Goal: Information Seeking & Learning: Learn about a topic

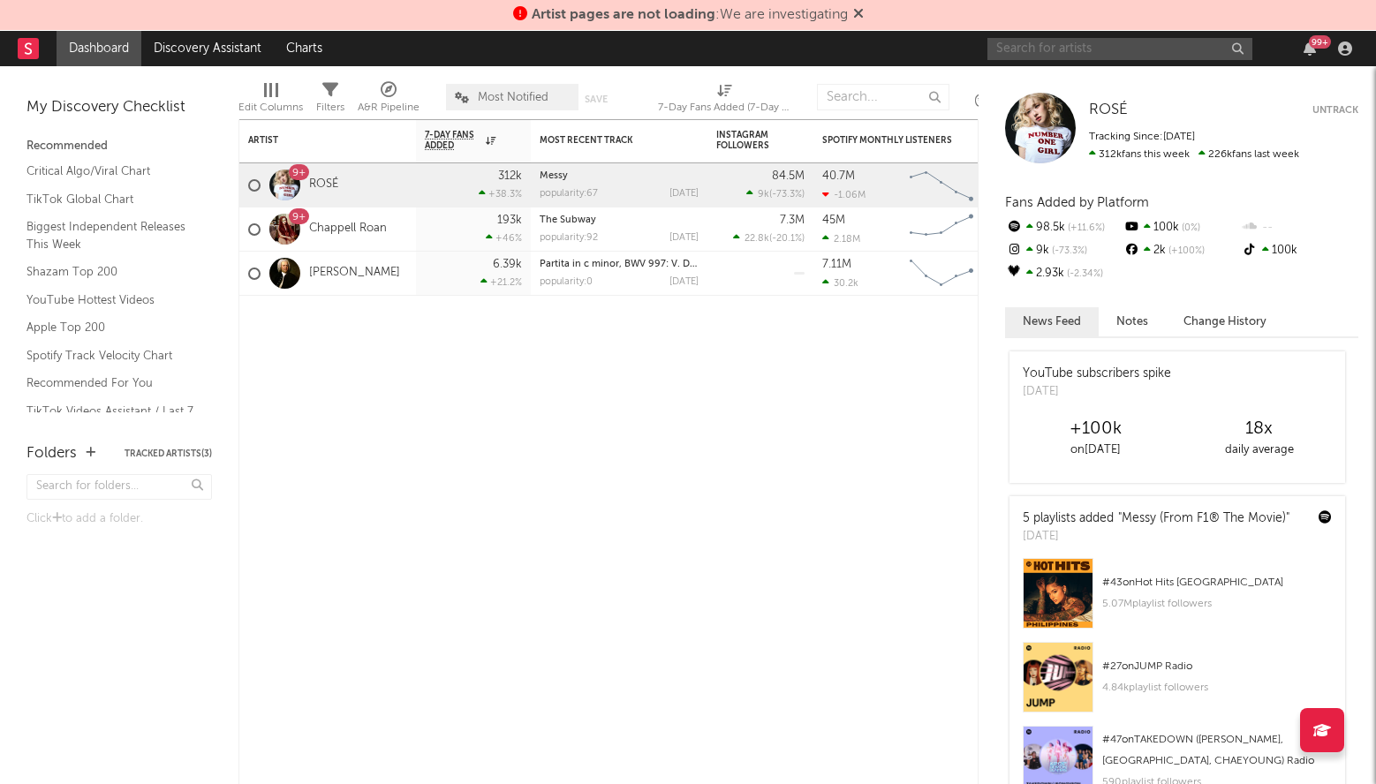
click at [1072, 57] on input "text" at bounding box center [1119, 49] width 265 height 22
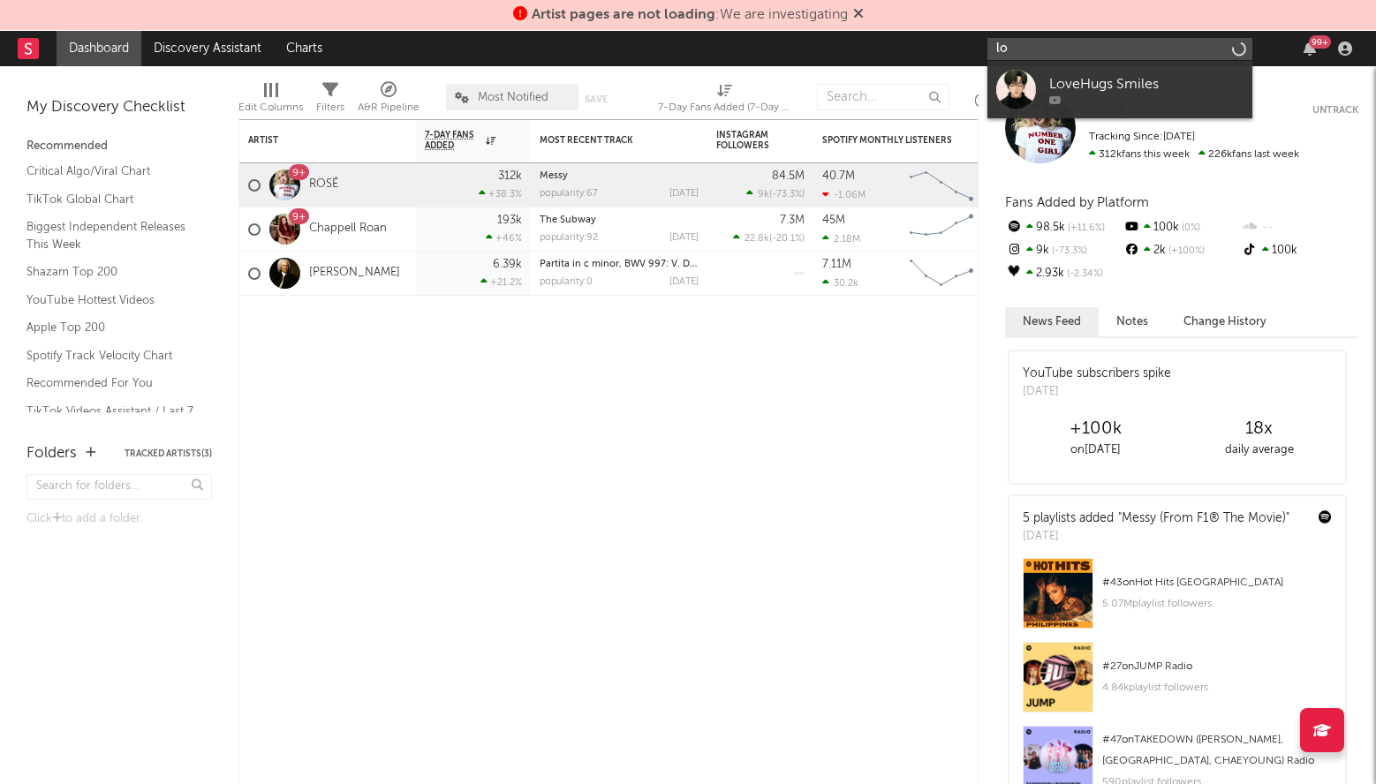
type input "l"
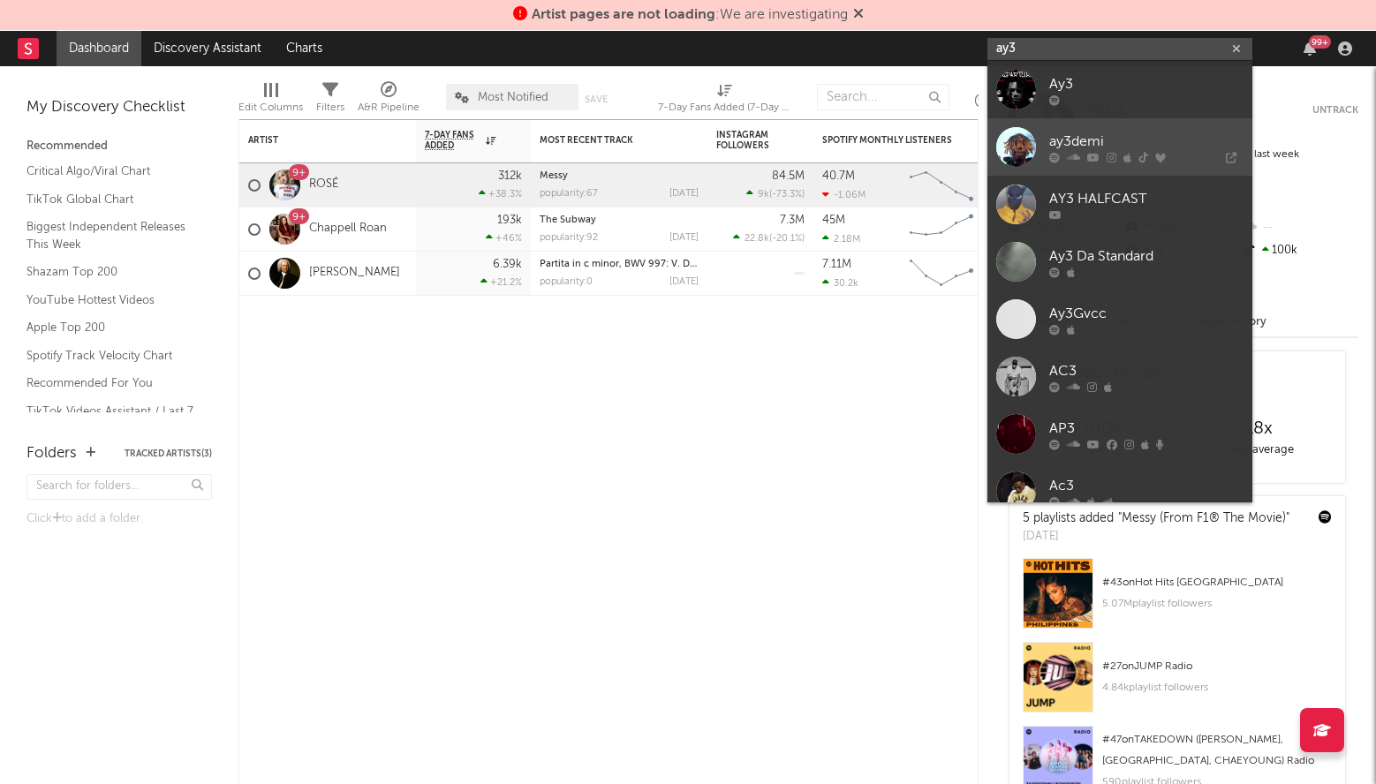
type input "ay3"
click at [1106, 139] on div "ay3demi" at bounding box center [1146, 141] width 194 height 21
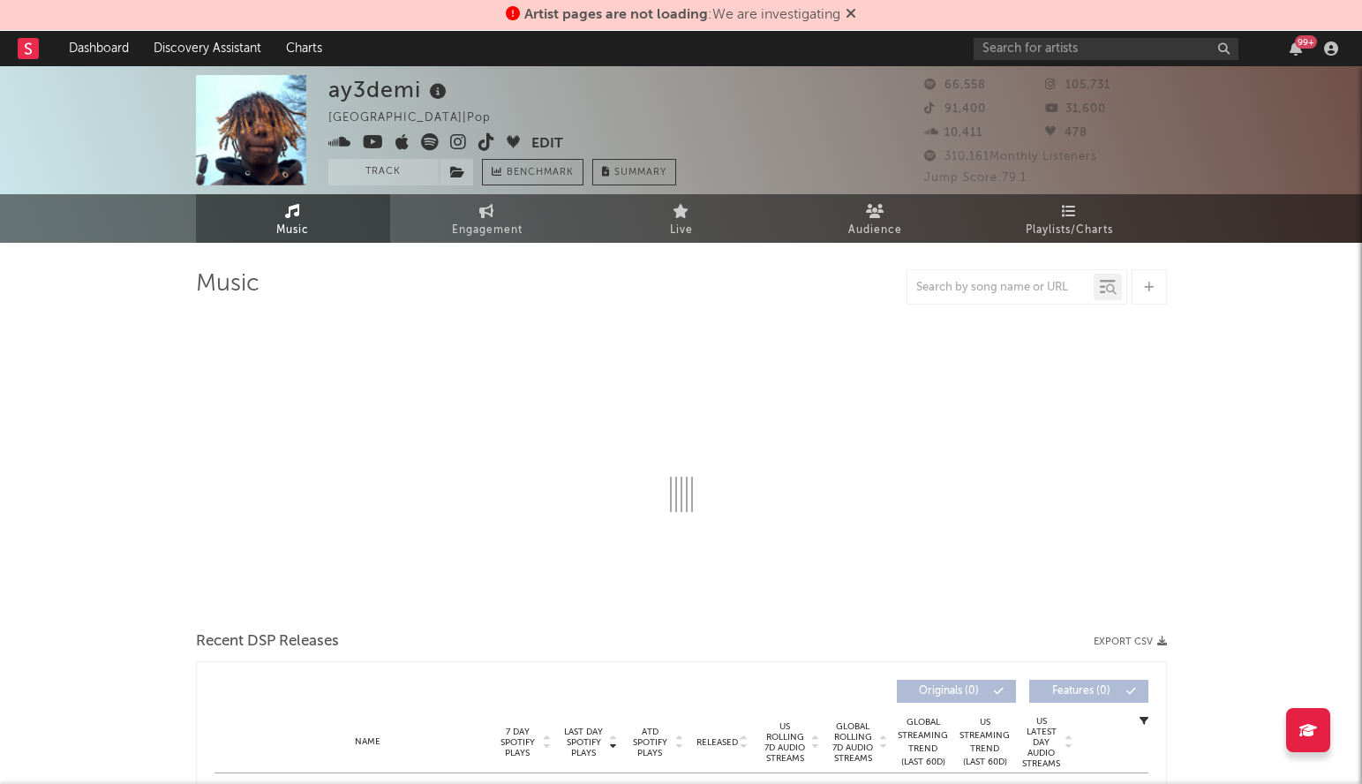
select select "6m"
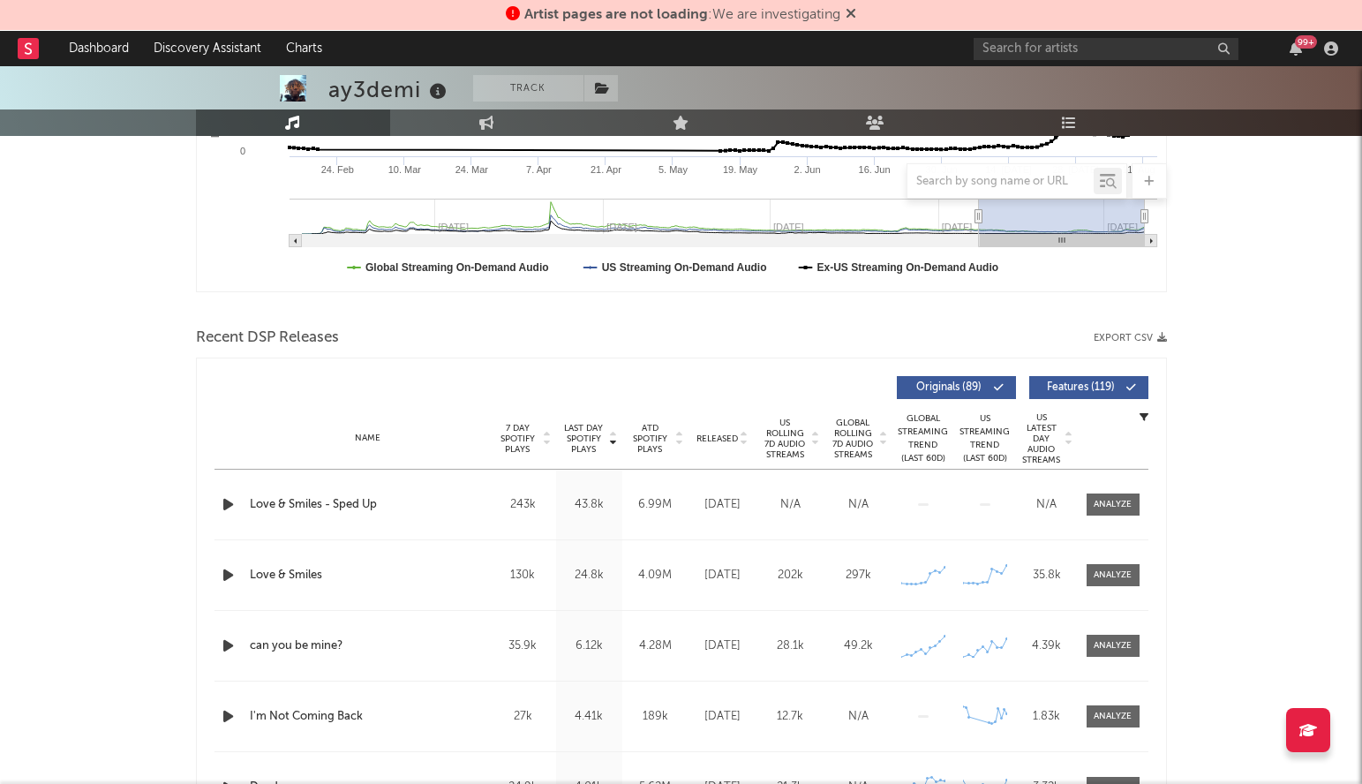
scroll to position [520, 0]
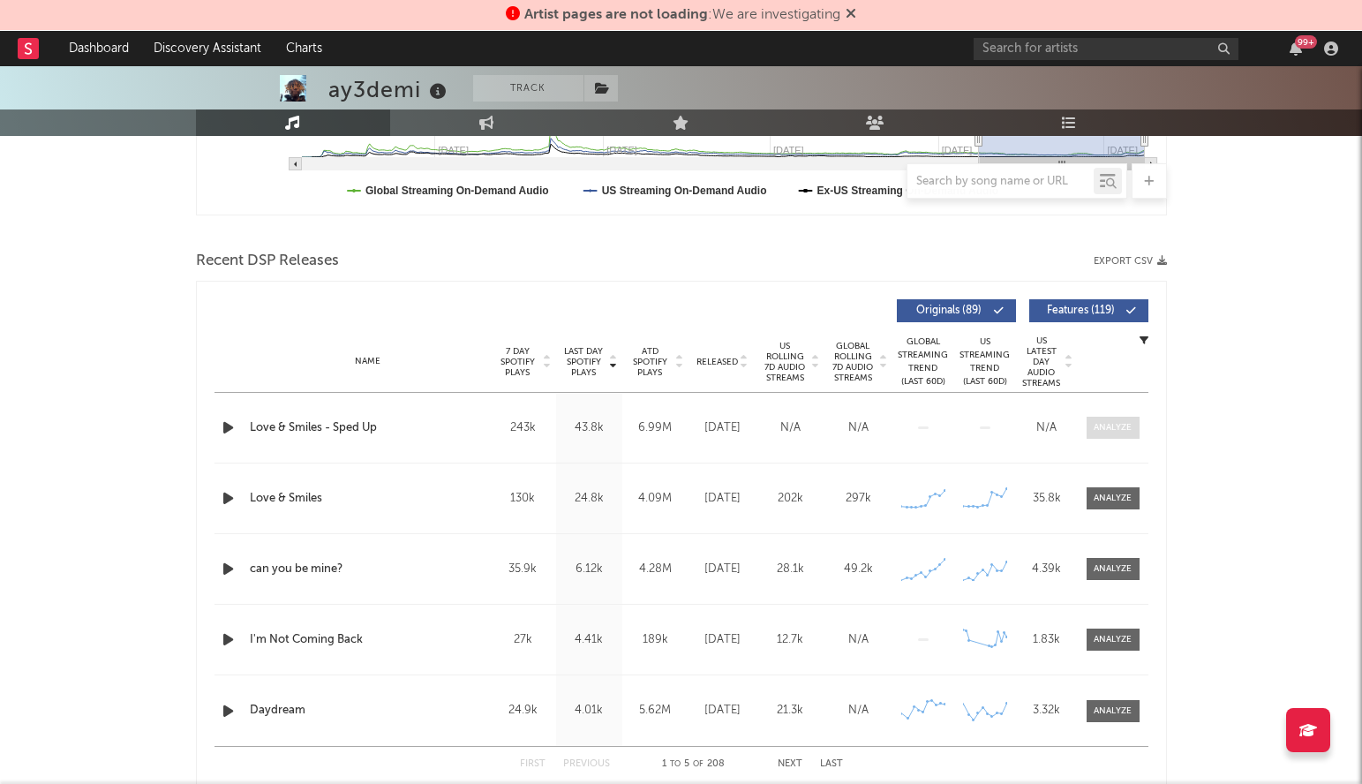
click at [1115, 430] on div at bounding box center [1113, 427] width 38 height 13
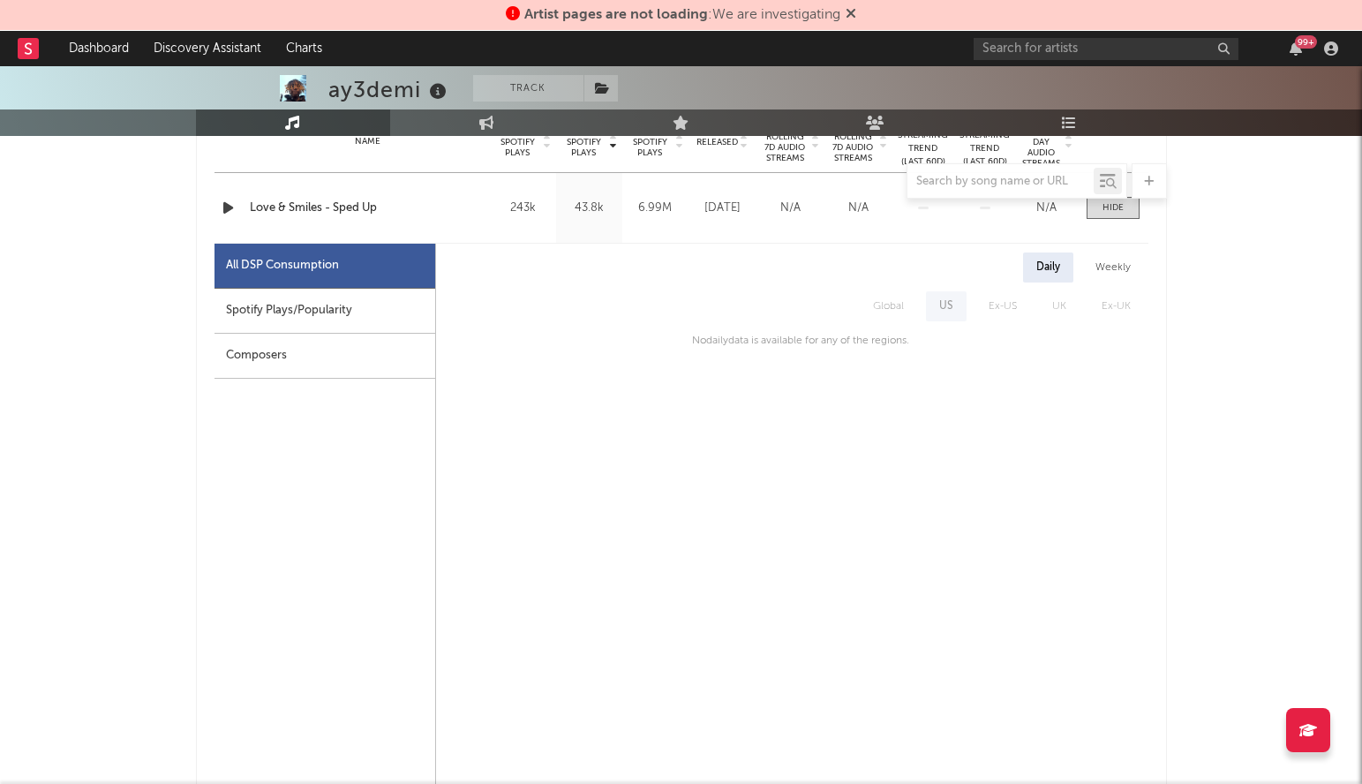
scroll to position [729, 0]
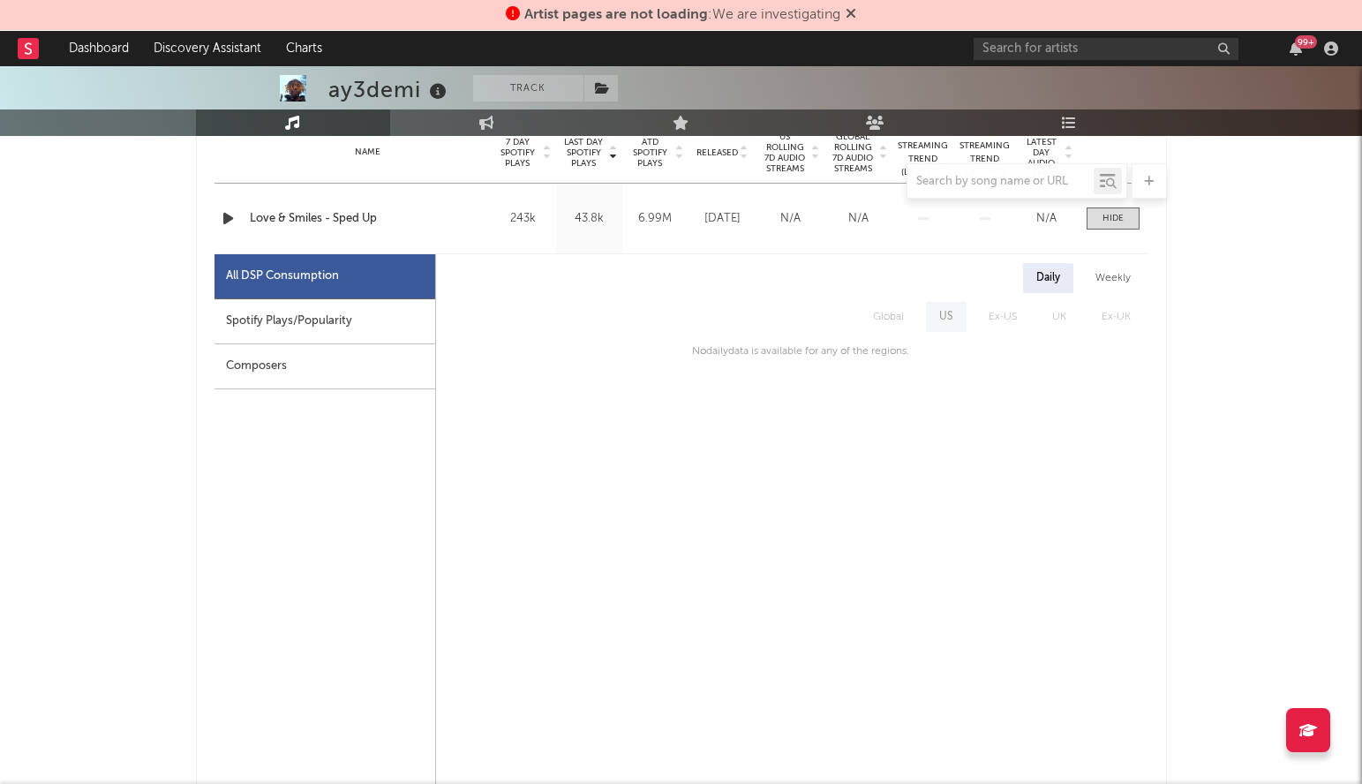
click at [298, 330] on div "Spotify Plays/Popularity" at bounding box center [325, 321] width 221 height 45
select select "6m"
select select "1w"
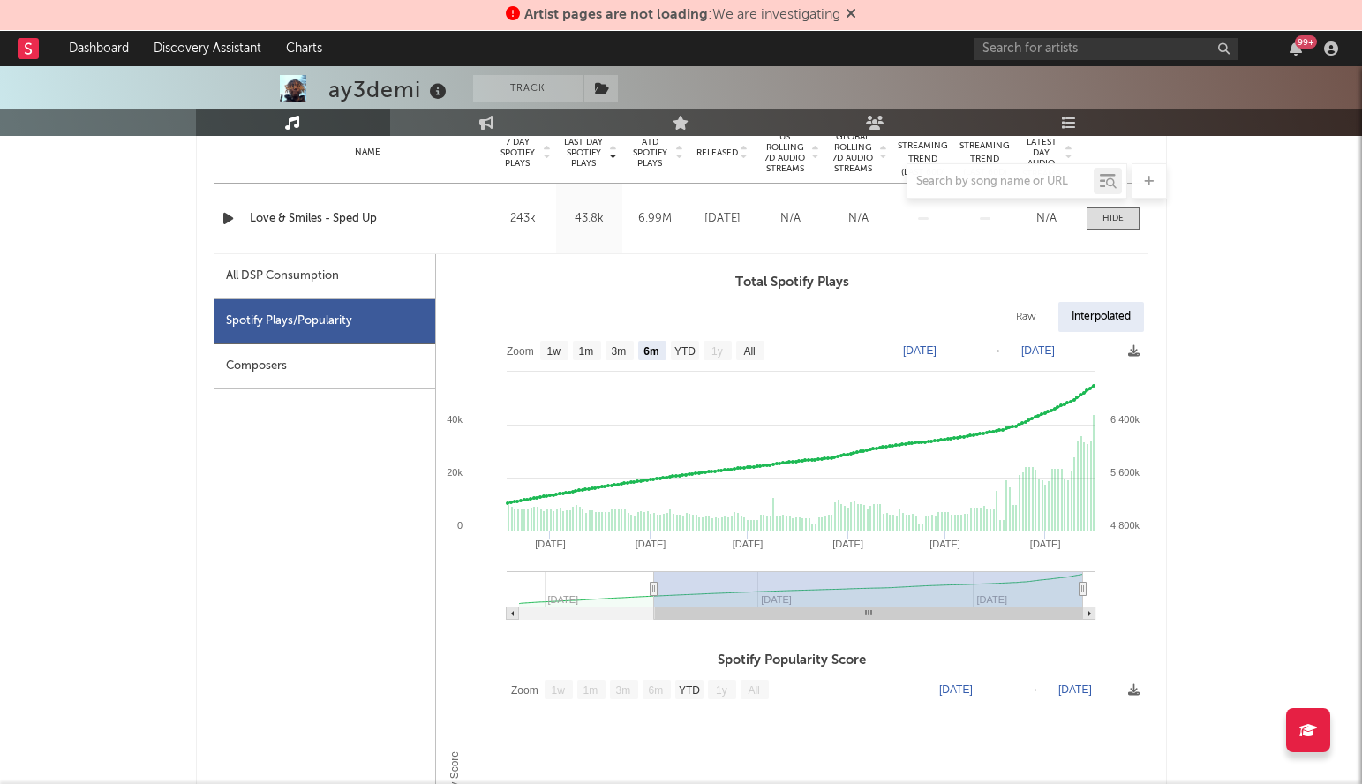
click at [295, 363] on div "Composers" at bounding box center [325, 366] width 221 height 45
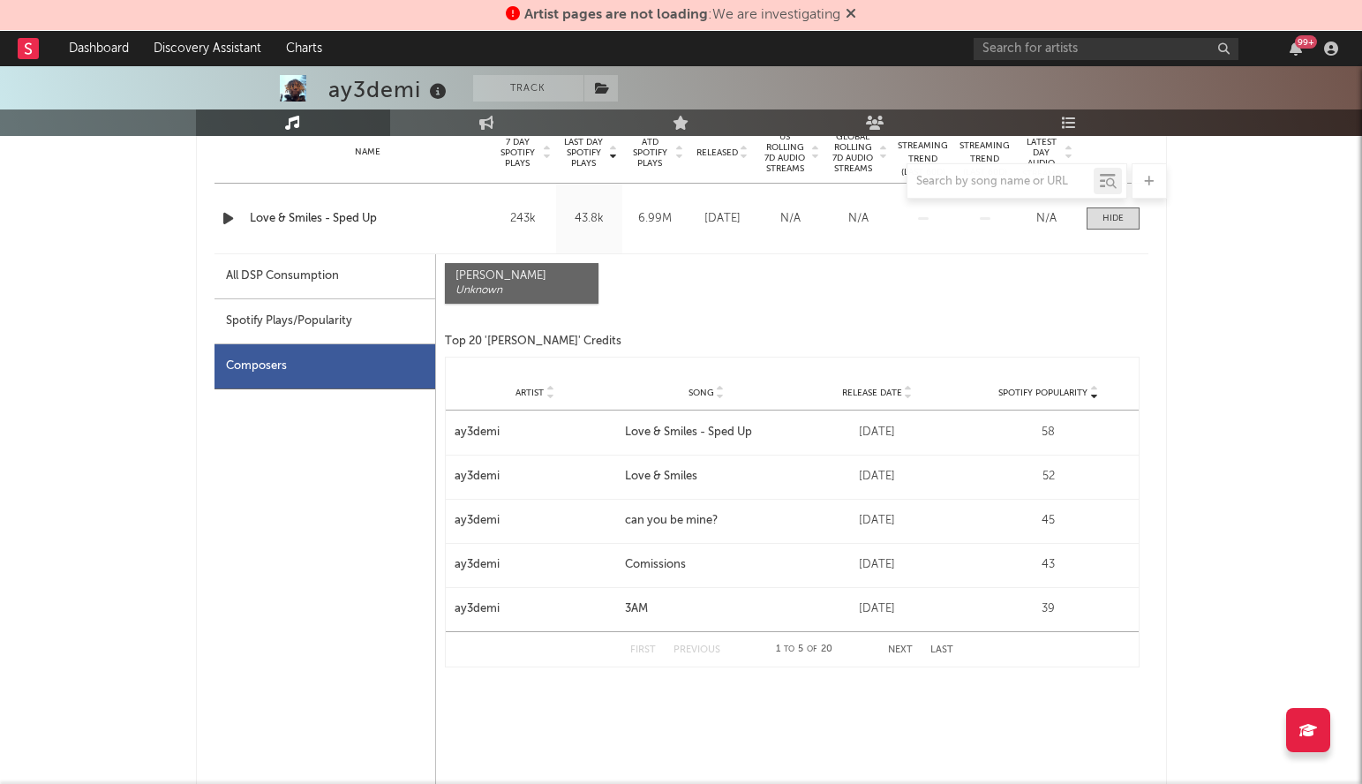
click at [324, 335] on div "Spotify Plays/Popularity" at bounding box center [325, 321] width 221 height 45
select select "6m"
select select "1w"
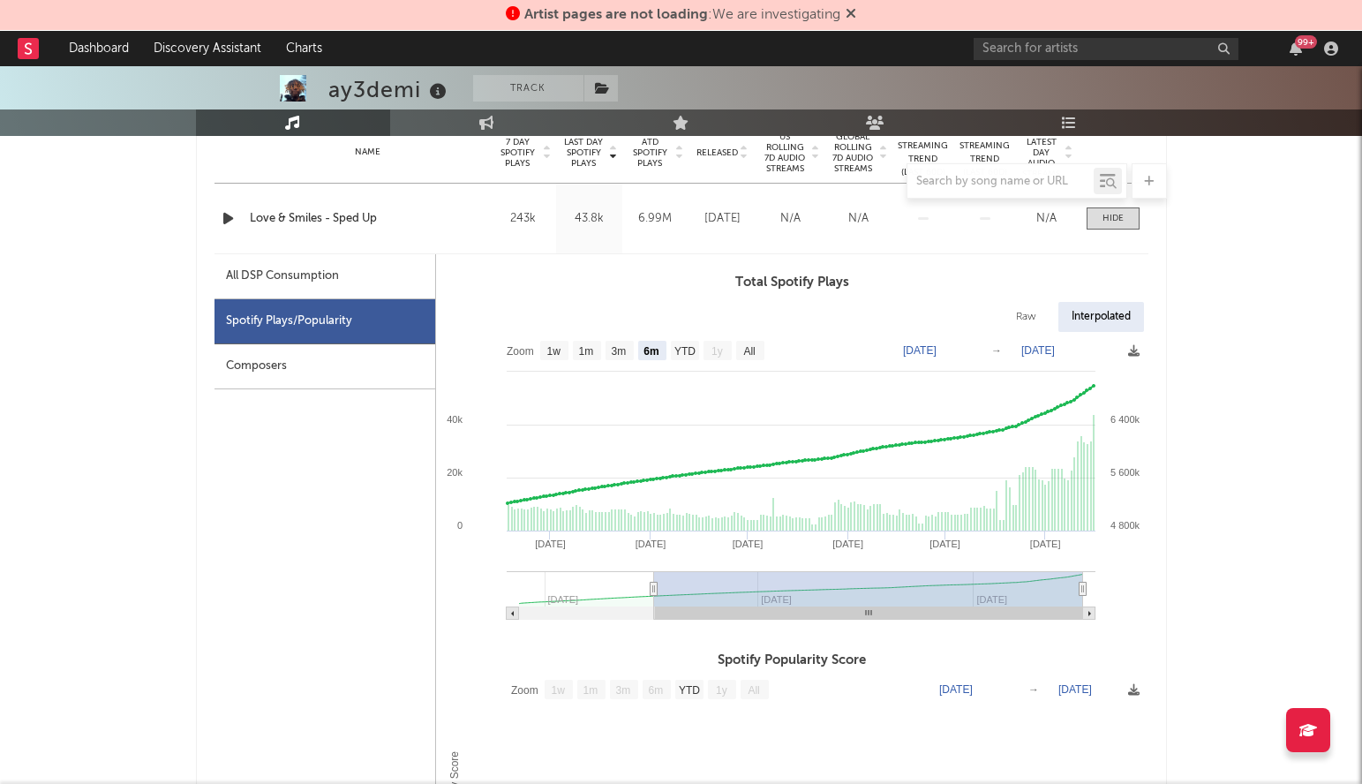
click at [308, 297] on div "All DSP Consumption" at bounding box center [325, 276] width 221 height 45
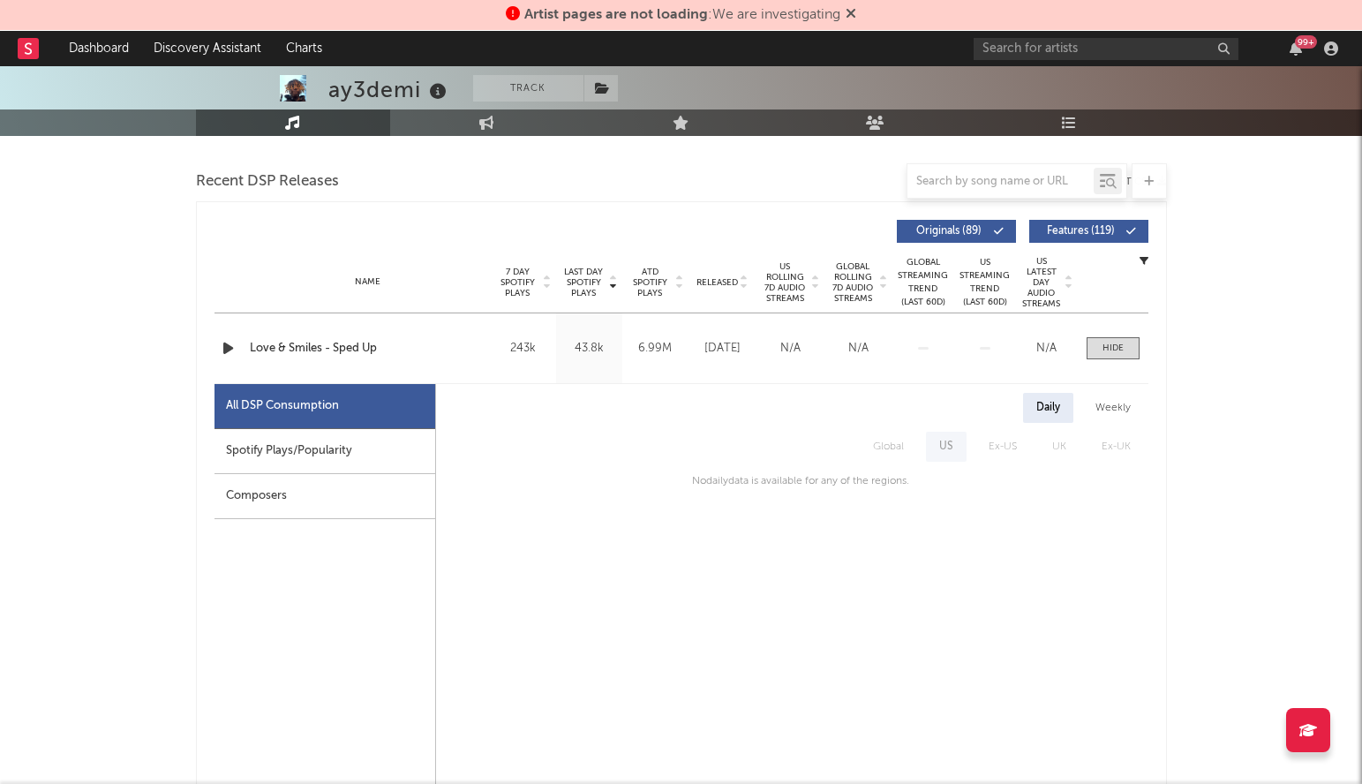
scroll to position [599, 0]
click at [256, 462] on div "Spotify Plays/Popularity" at bounding box center [325, 452] width 221 height 45
select select "6m"
select select "1w"
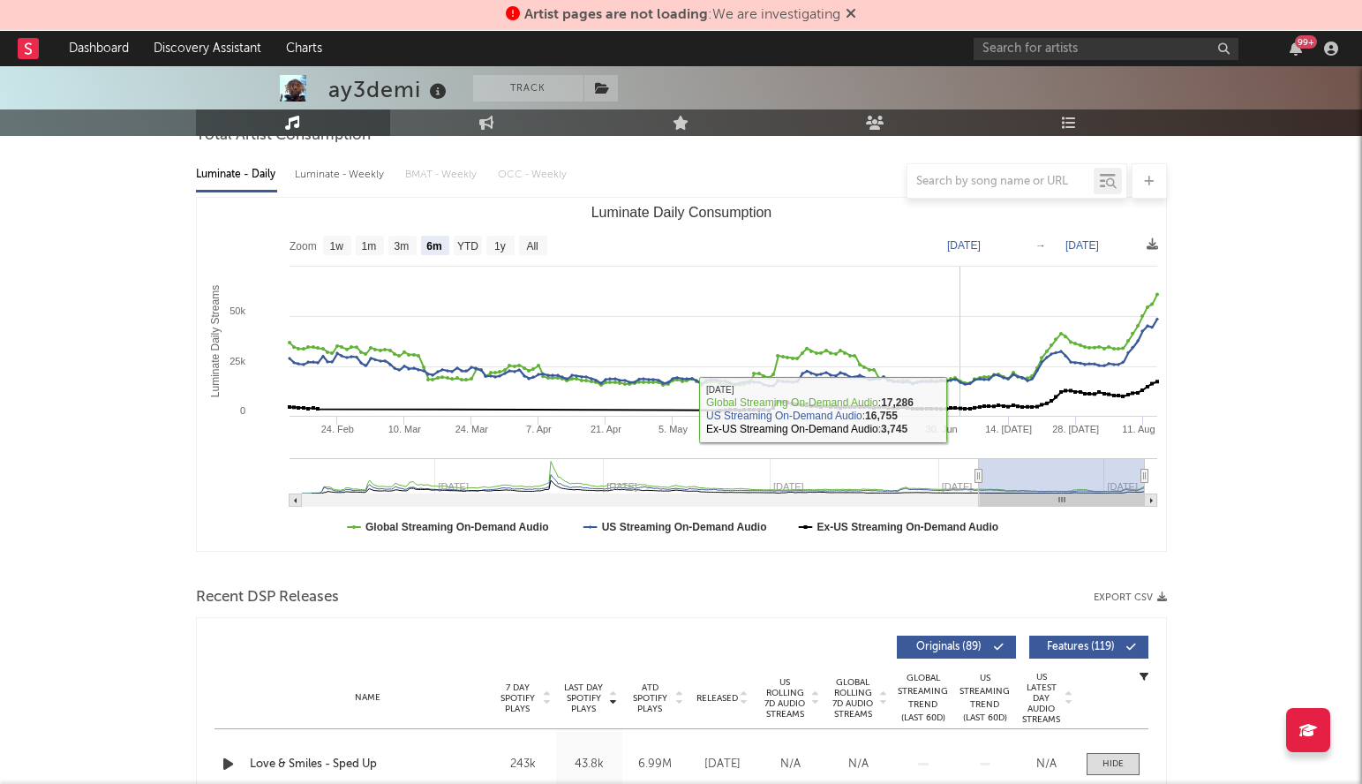
scroll to position [82, 0]
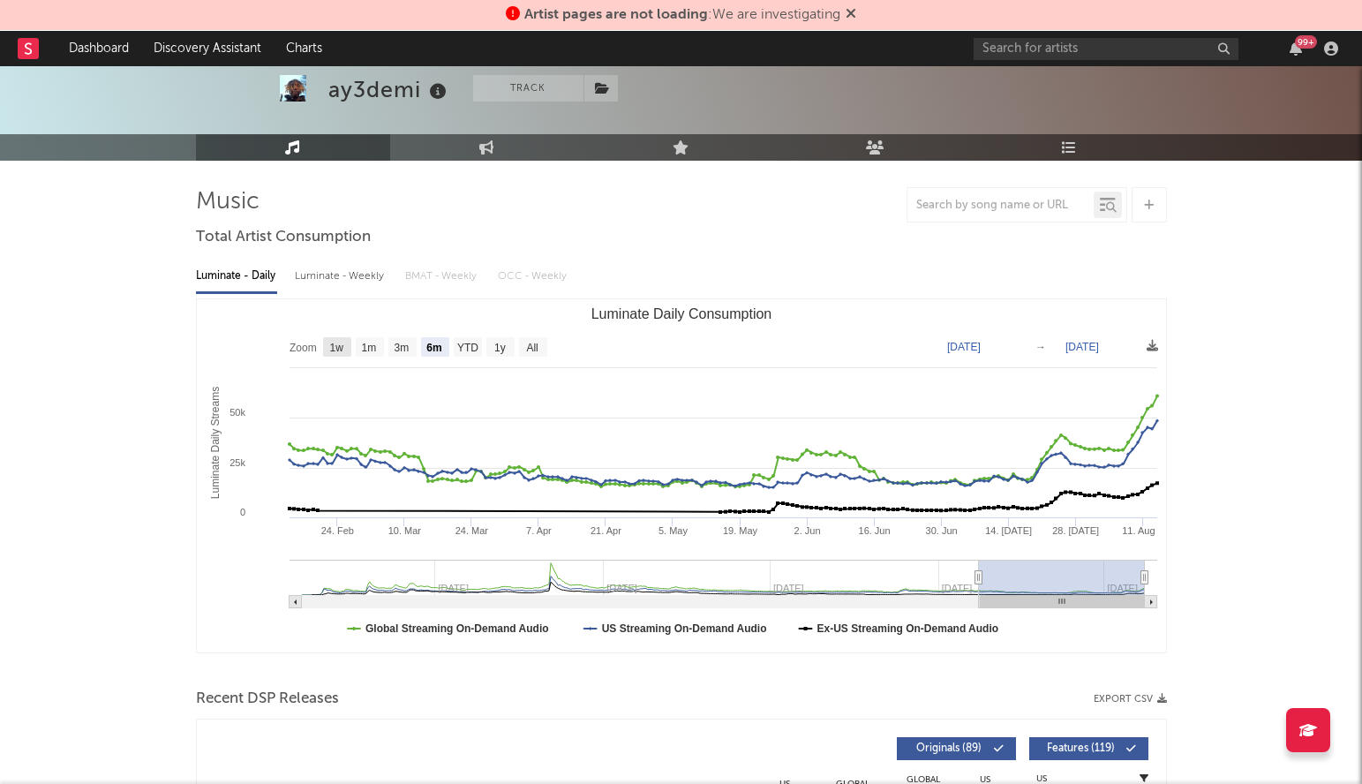
click at [341, 350] on text "1w" at bounding box center [336, 348] width 14 height 12
select select "1w"
type input "2025-08-08"
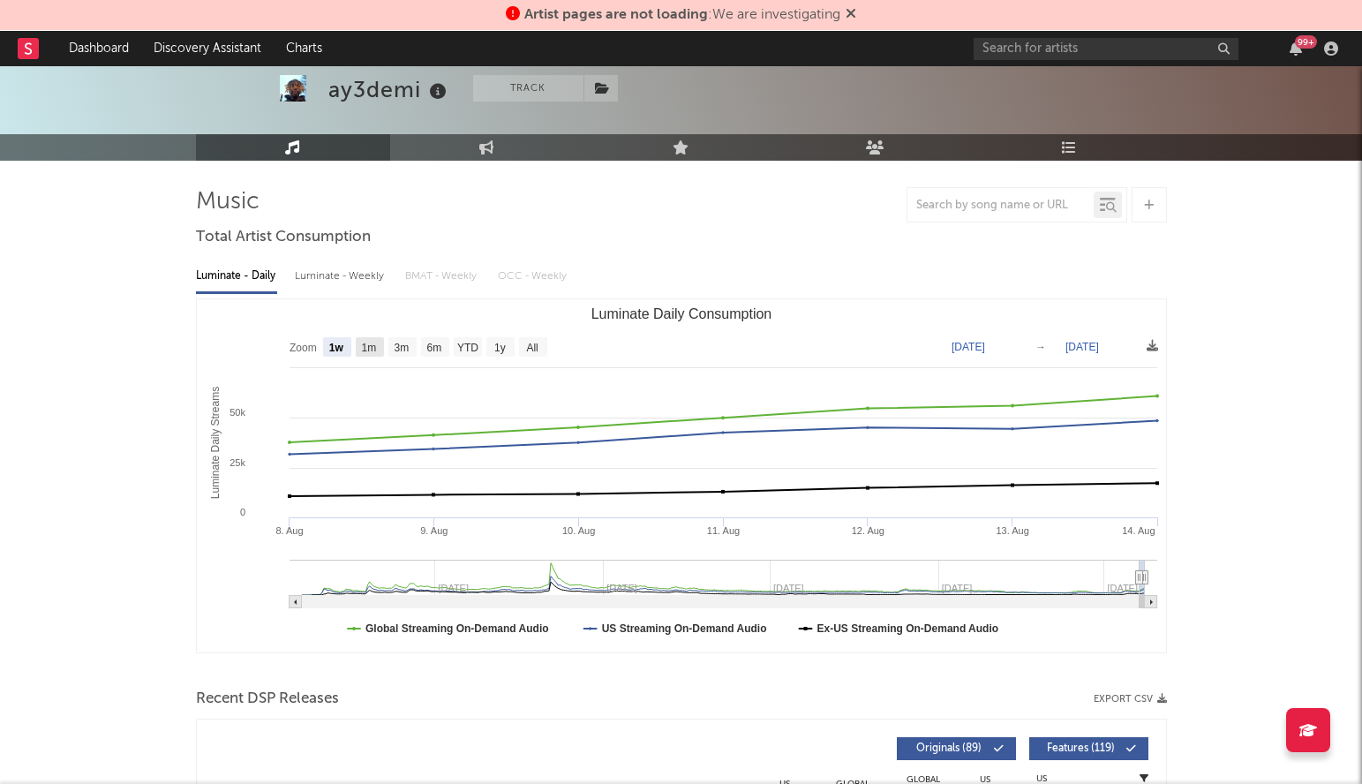
click at [375, 343] on text "1m" at bounding box center [368, 348] width 15 height 12
select select "1m"
type input "2025-07-14"
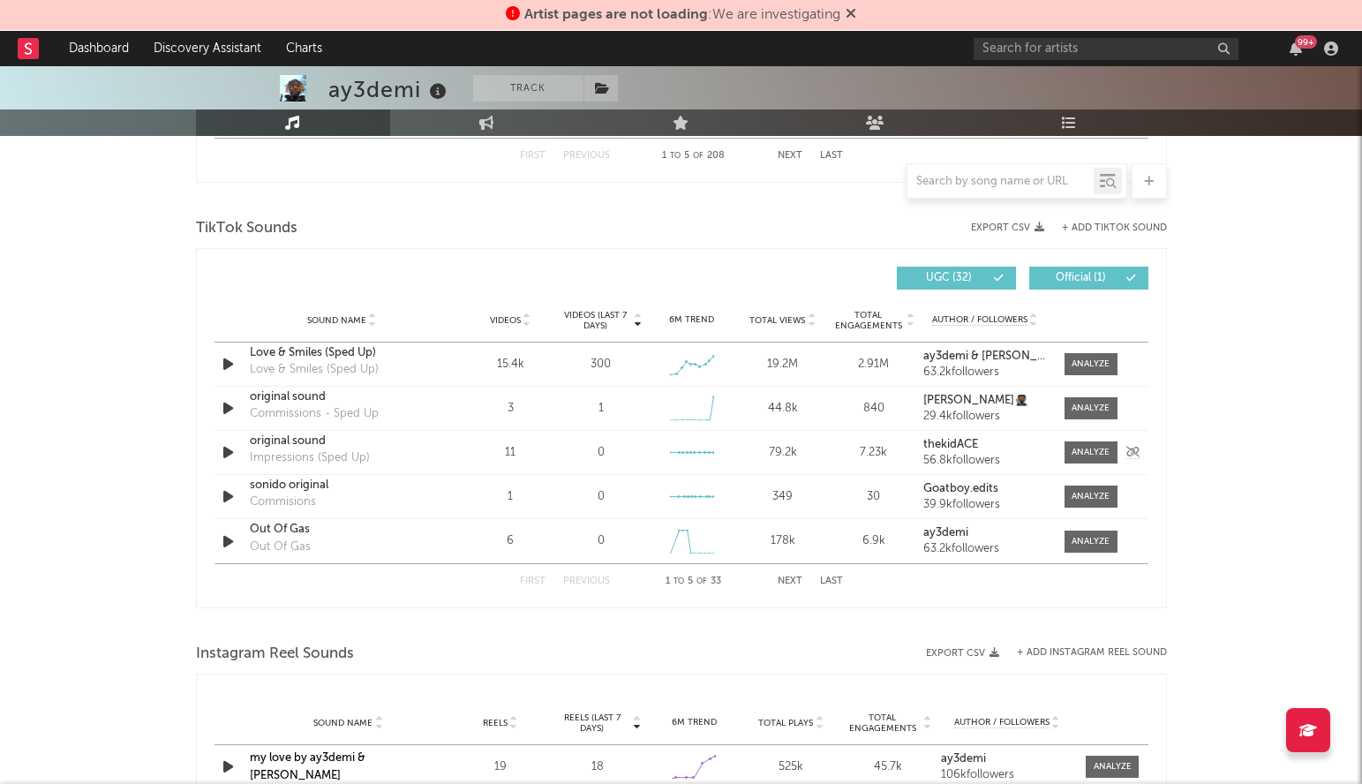
scroll to position [1971, 0]
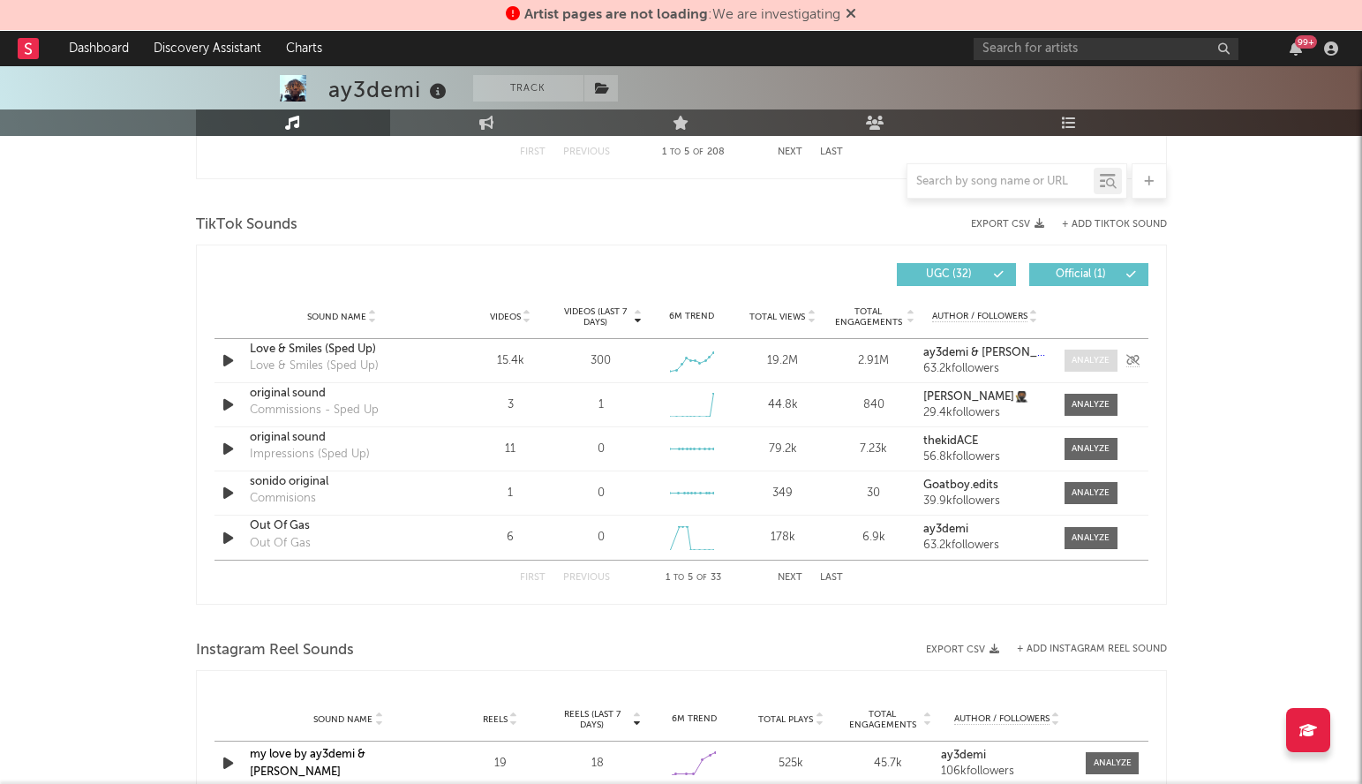
click at [1094, 360] on div at bounding box center [1091, 360] width 38 height 13
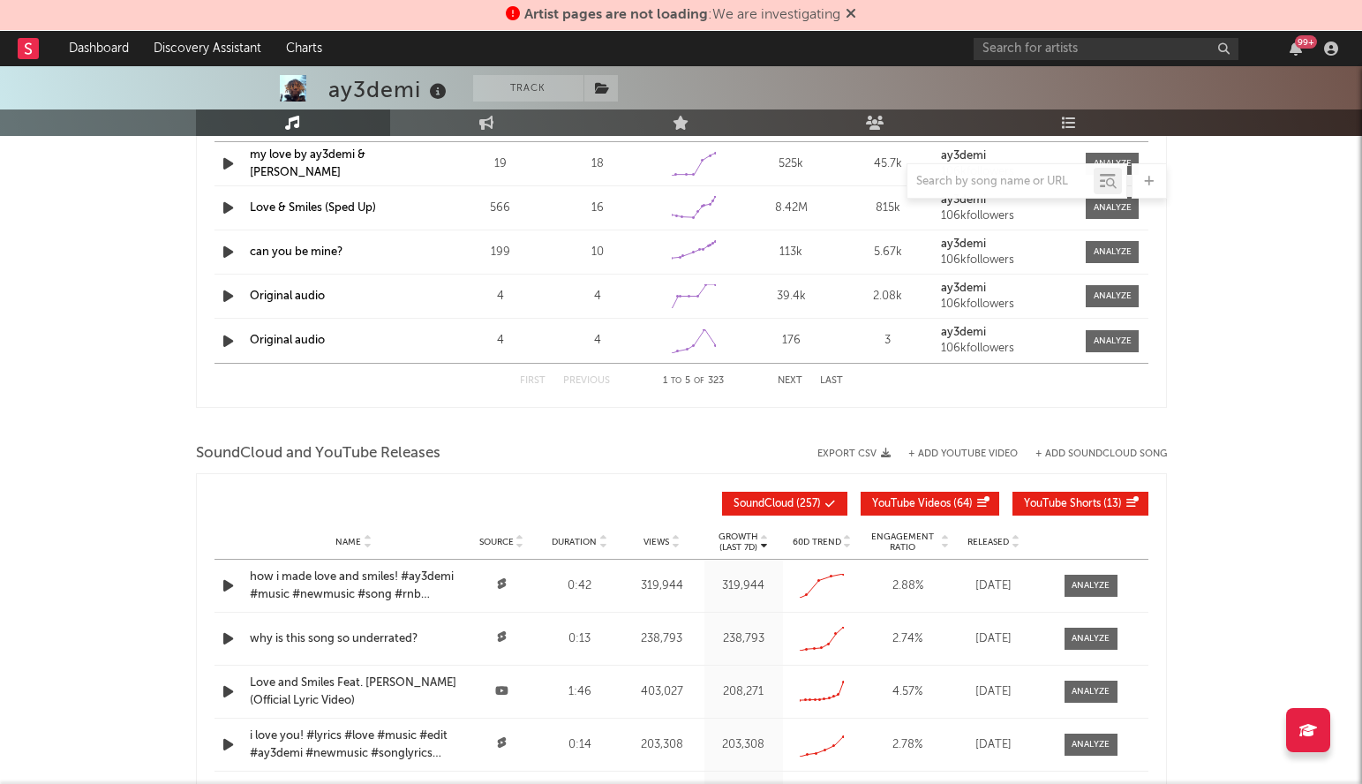
scroll to position [3061, 0]
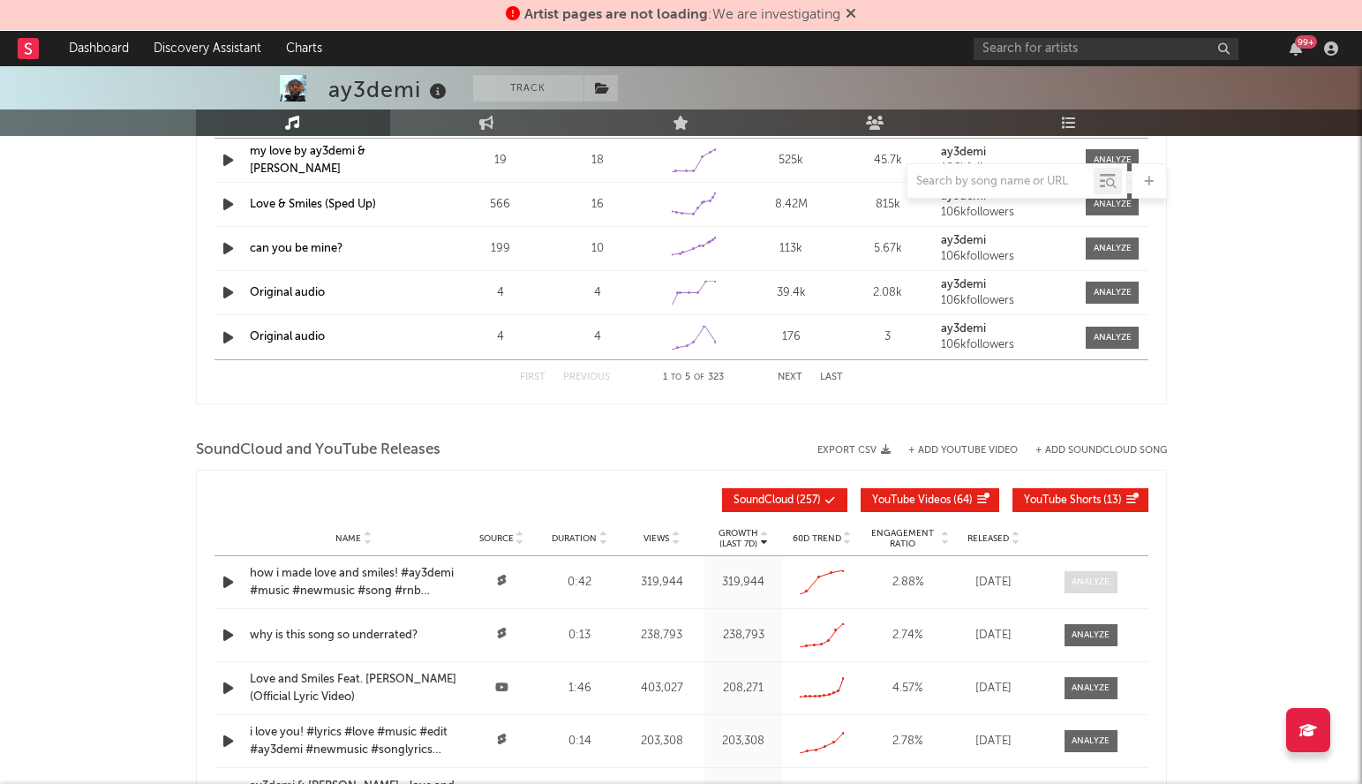
select select "6m"
click at [1080, 578] on div at bounding box center [1091, 582] width 38 height 13
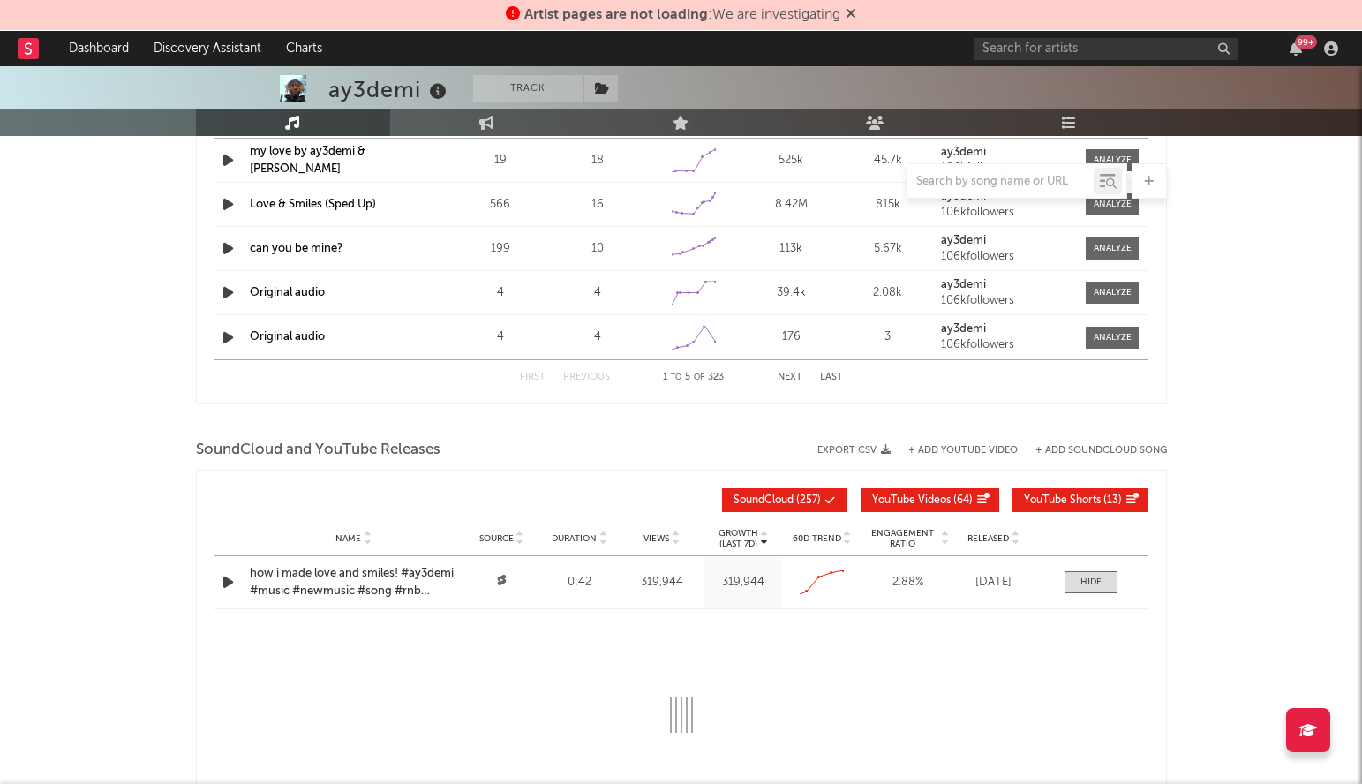
select select "All"
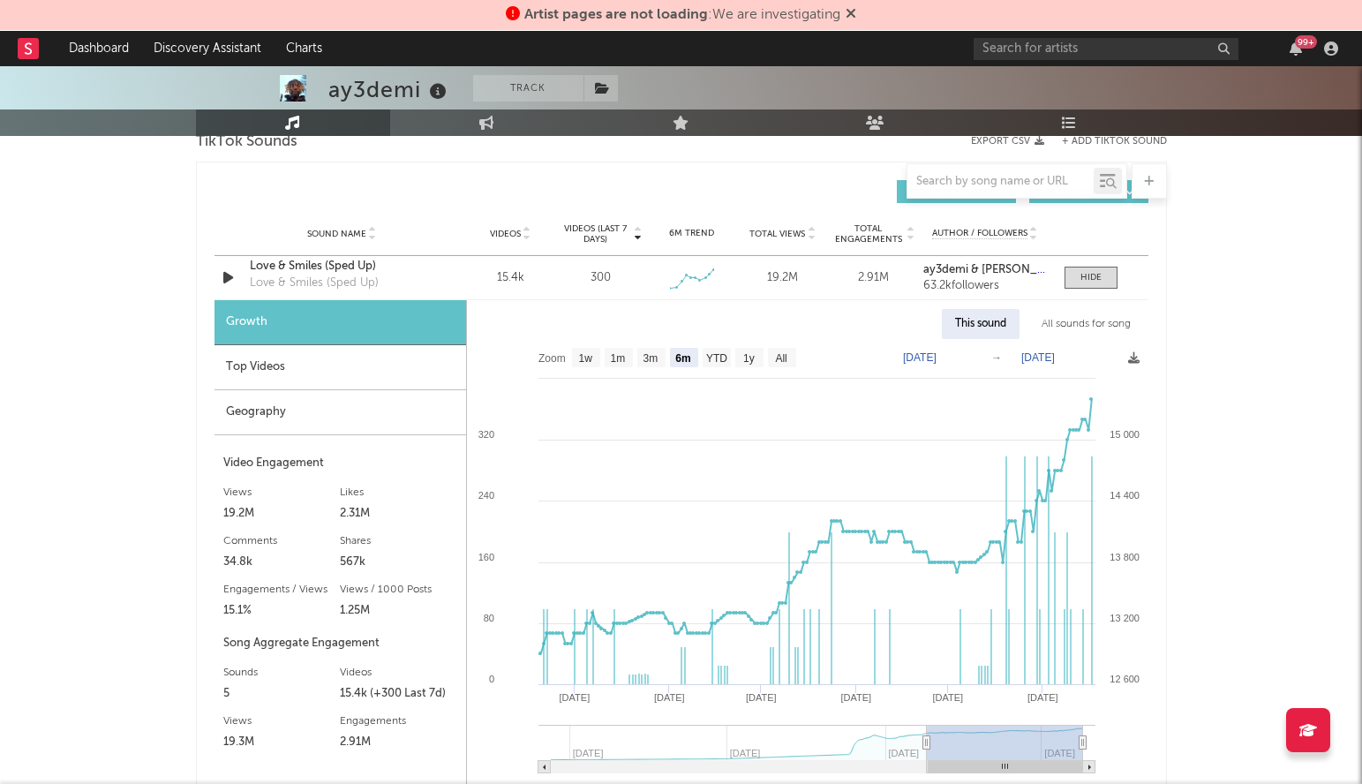
scroll to position [2047, 0]
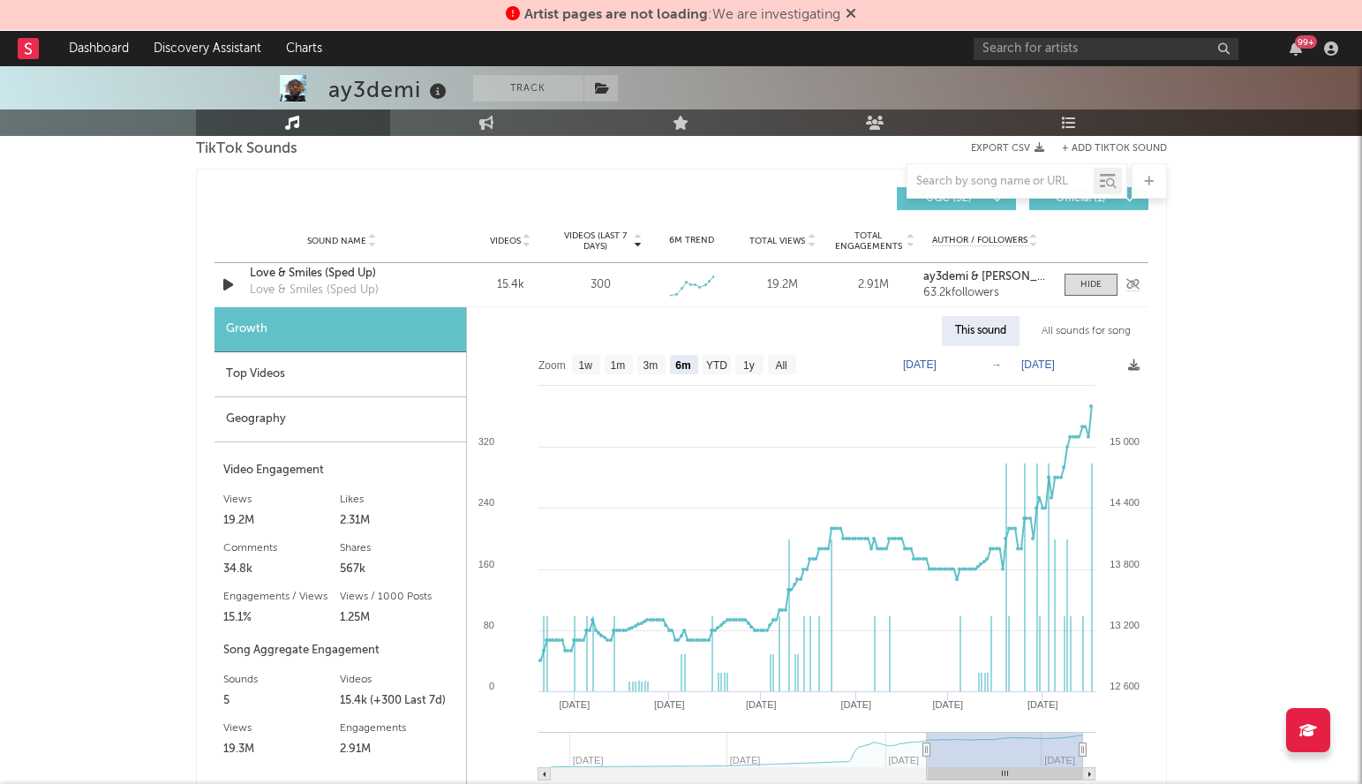
click at [331, 272] on div "Love & Smiles (Sped Up)" at bounding box center [342, 274] width 185 height 18
click at [1018, 46] on input "text" at bounding box center [1106, 49] width 265 height 22
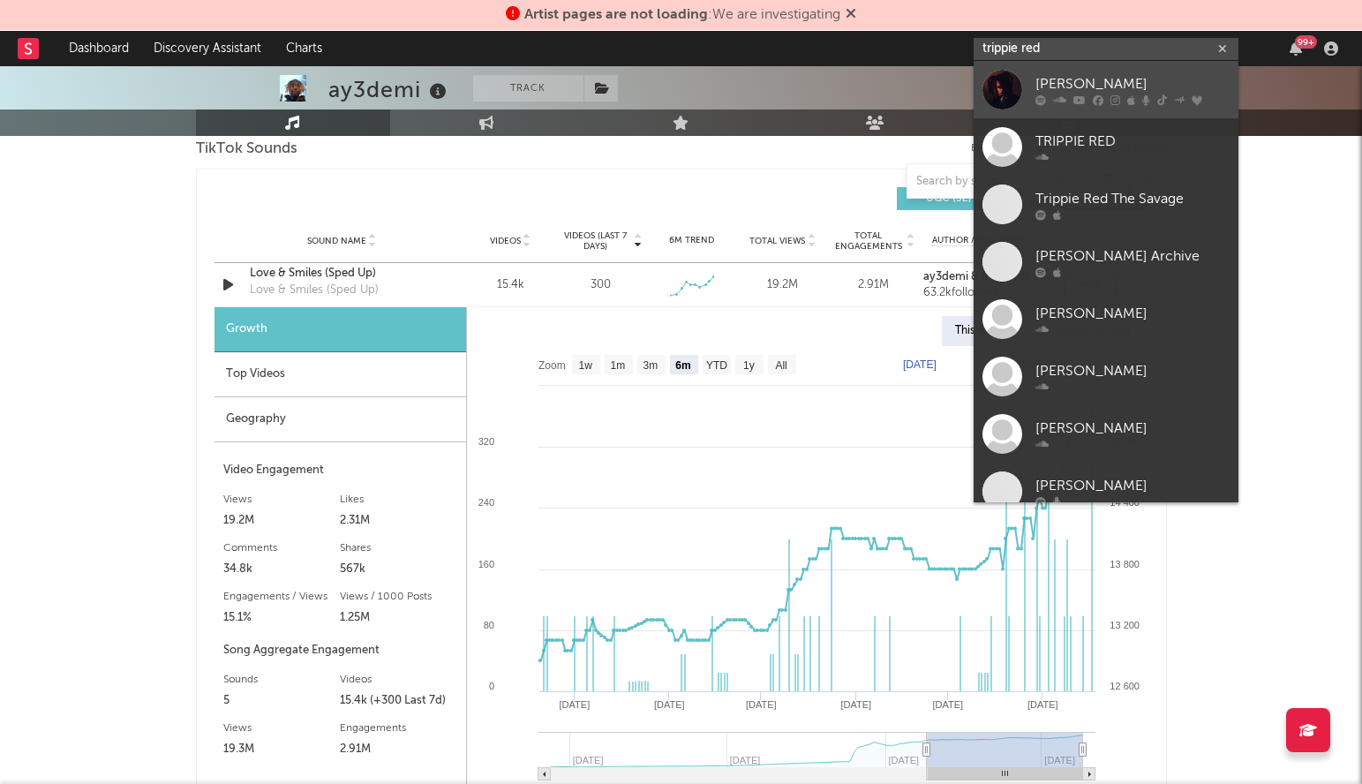
type input "trippie red"
click at [1090, 82] on div "Trippie Redd" at bounding box center [1133, 83] width 194 height 21
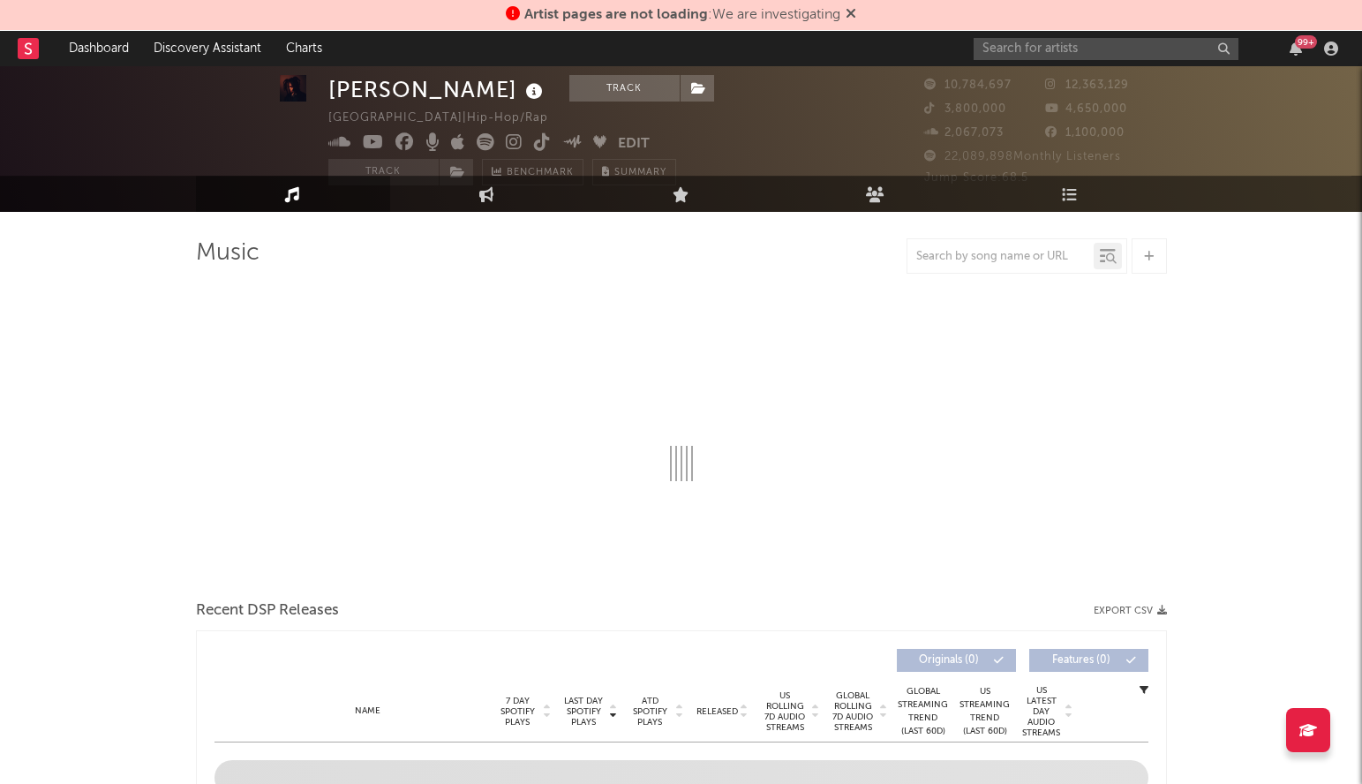
scroll to position [32, 0]
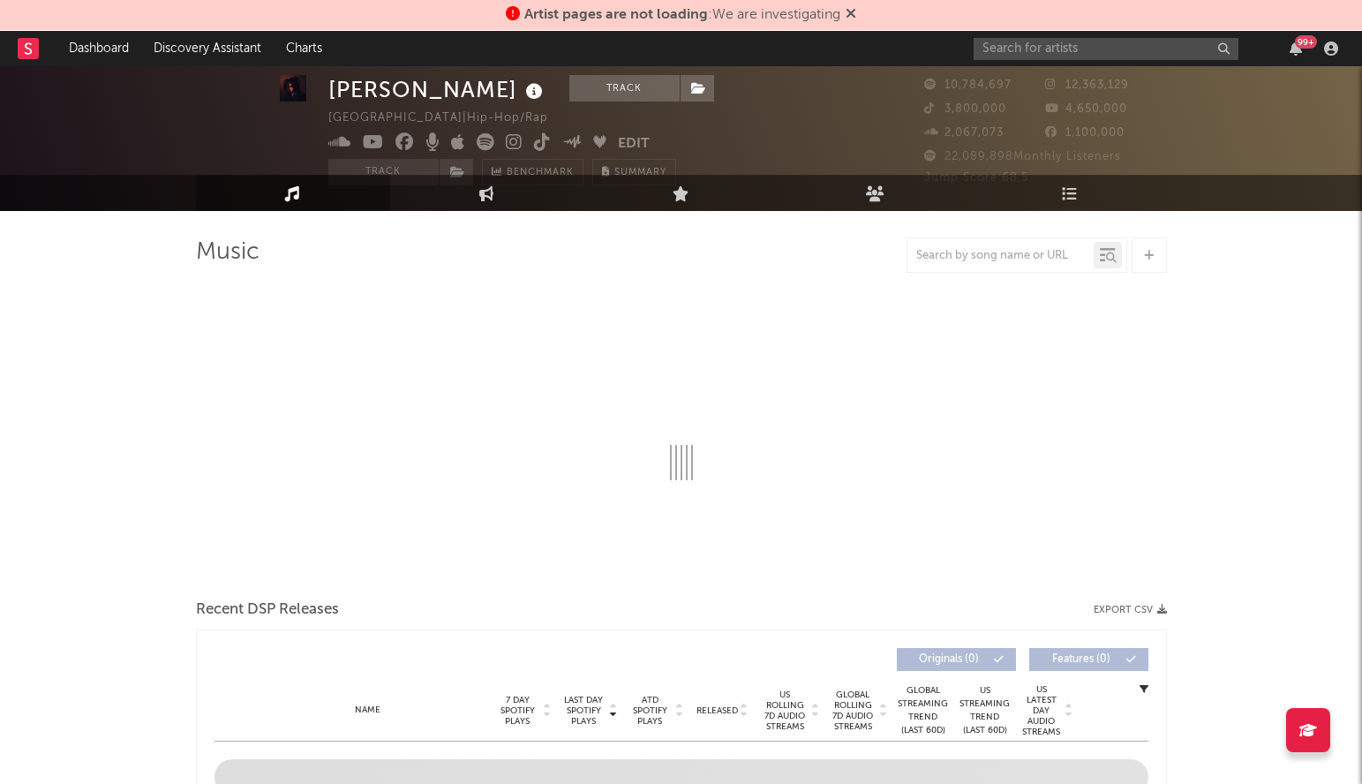
select select "6m"
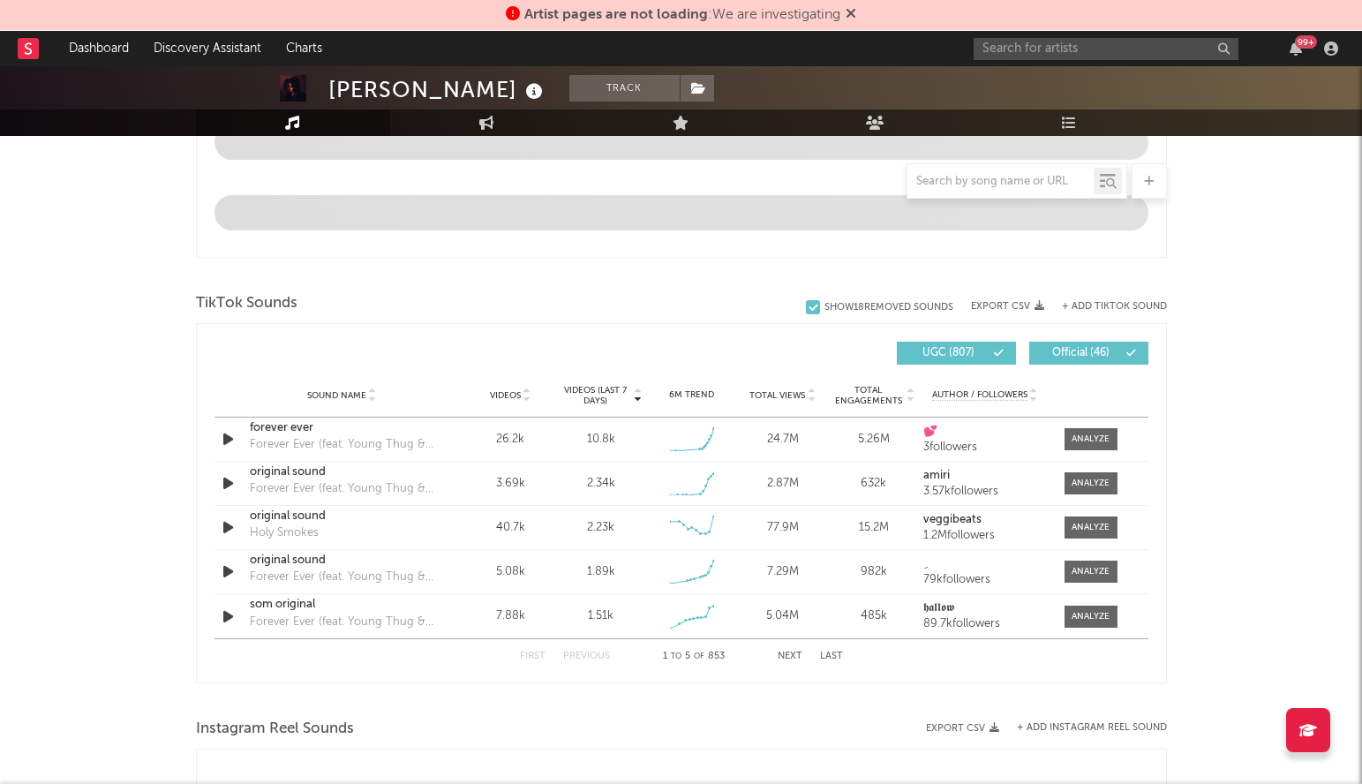
scroll to position [1021, 0]
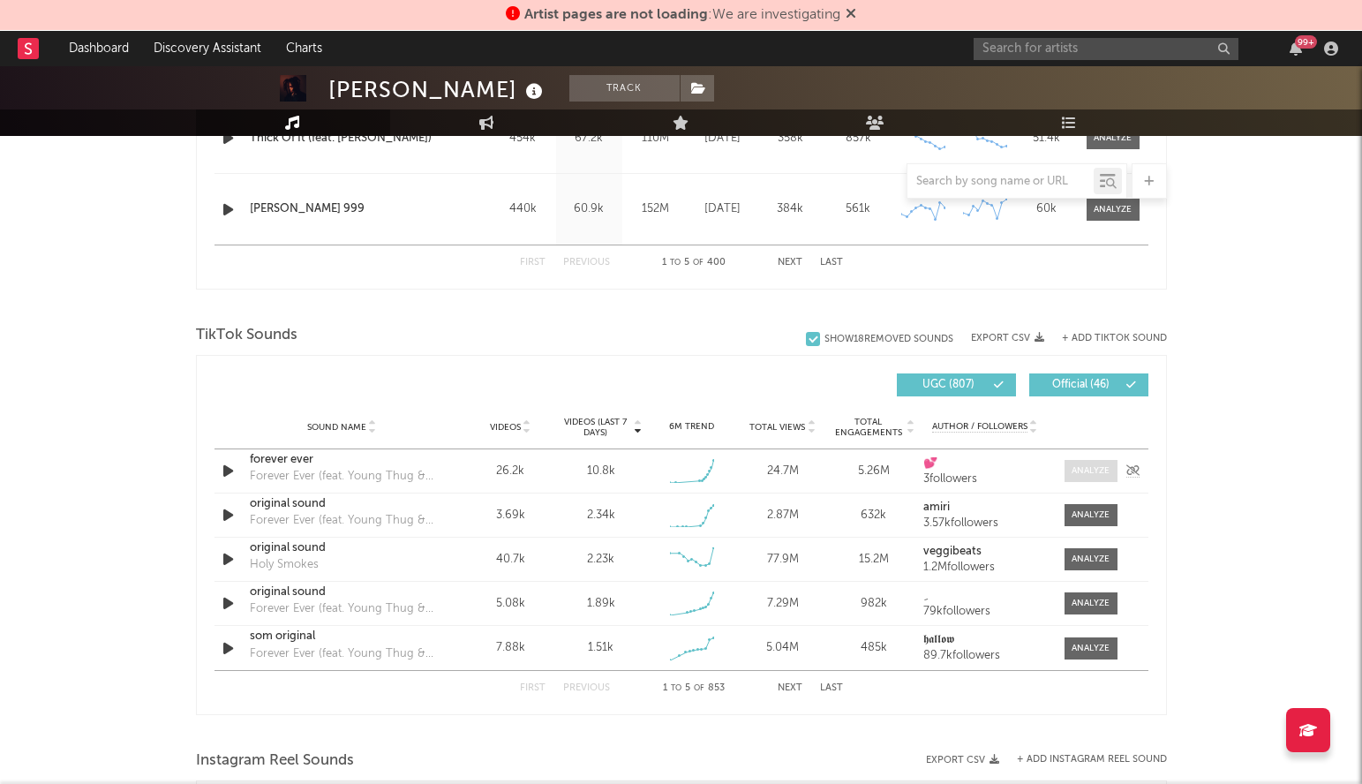
click at [1093, 471] on div at bounding box center [1091, 470] width 38 height 13
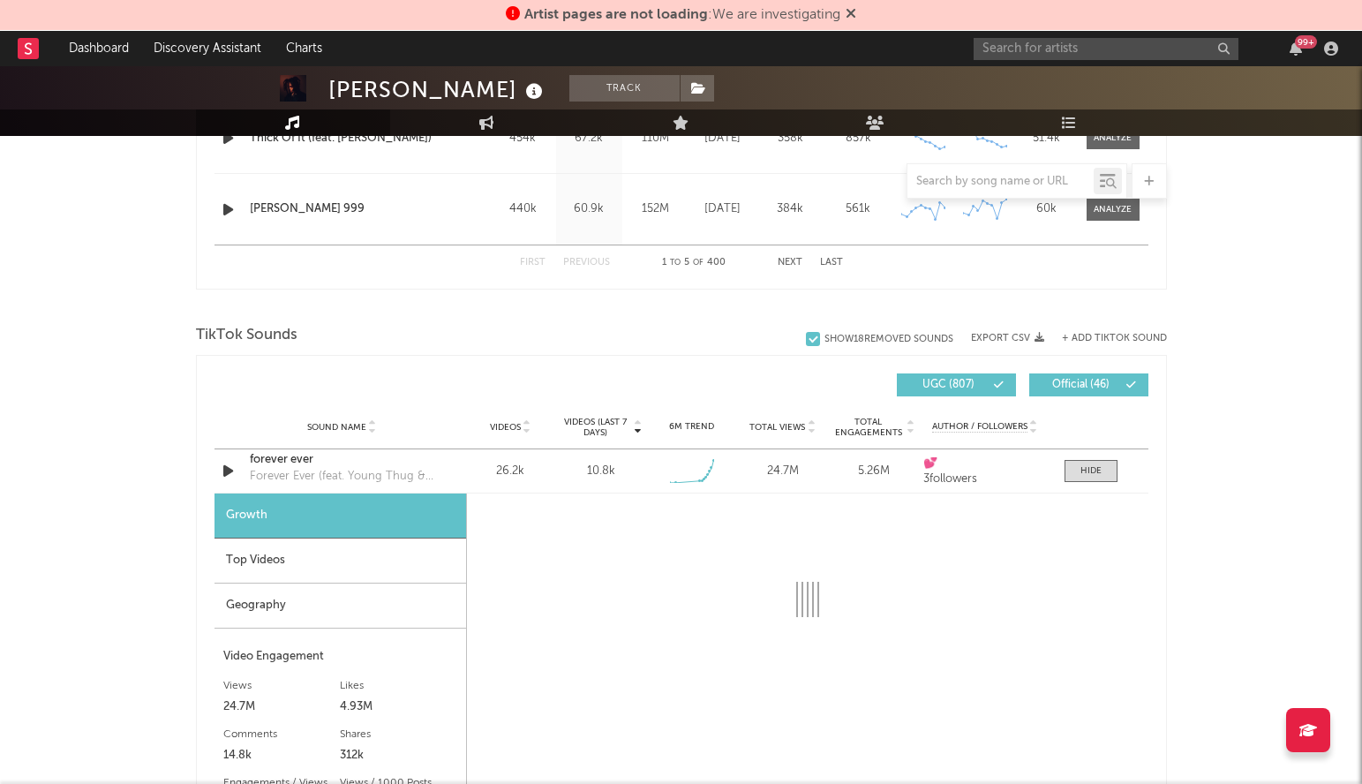
select select "1w"
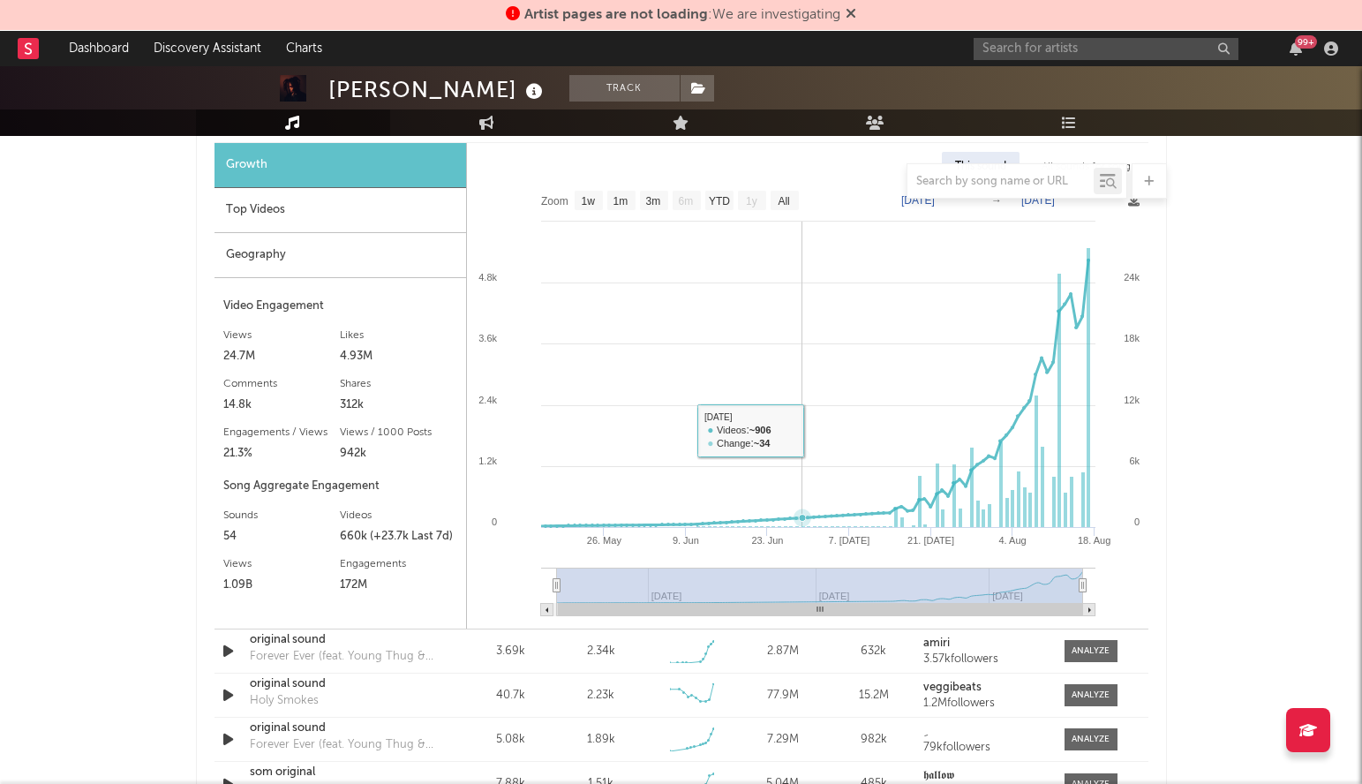
scroll to position [970, 0]
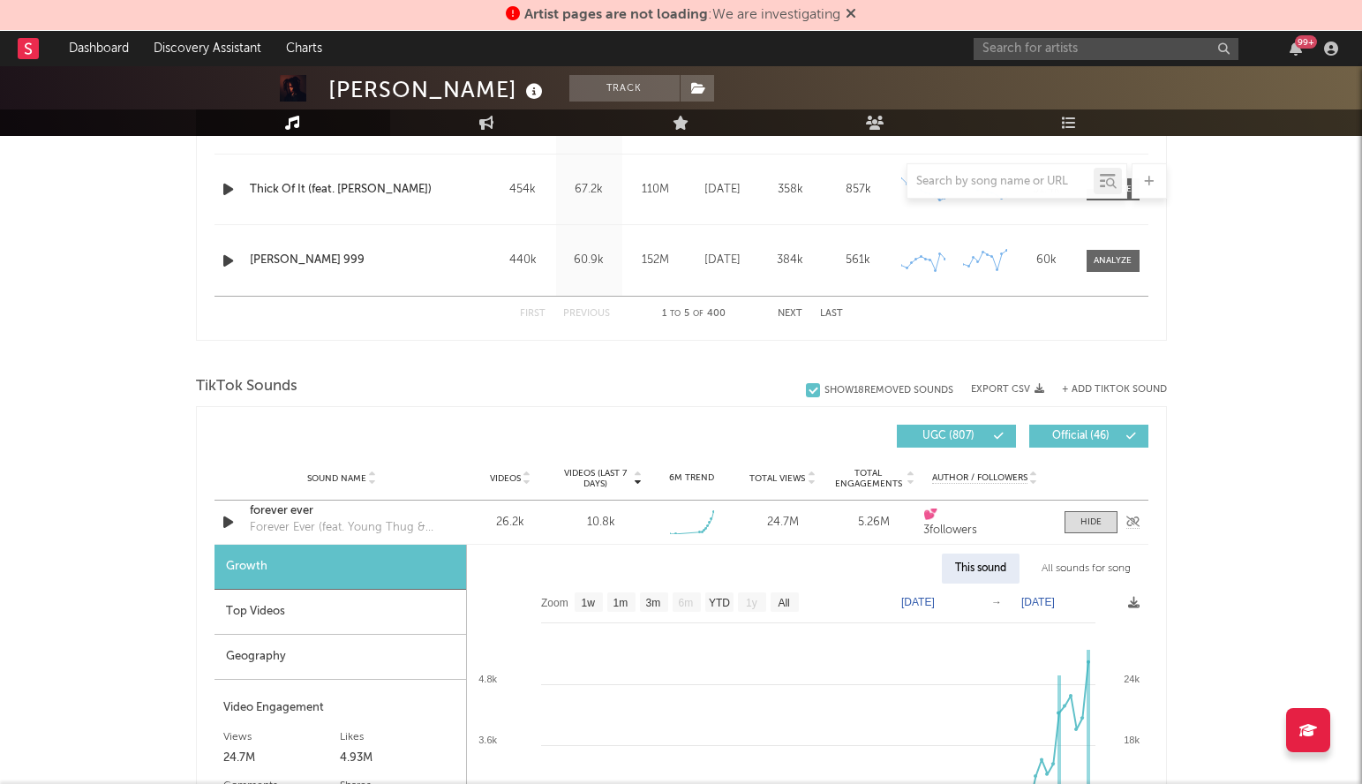
click at [333, 510] on div "forever ever" at bounding box center [342, 511] width 185 height 18
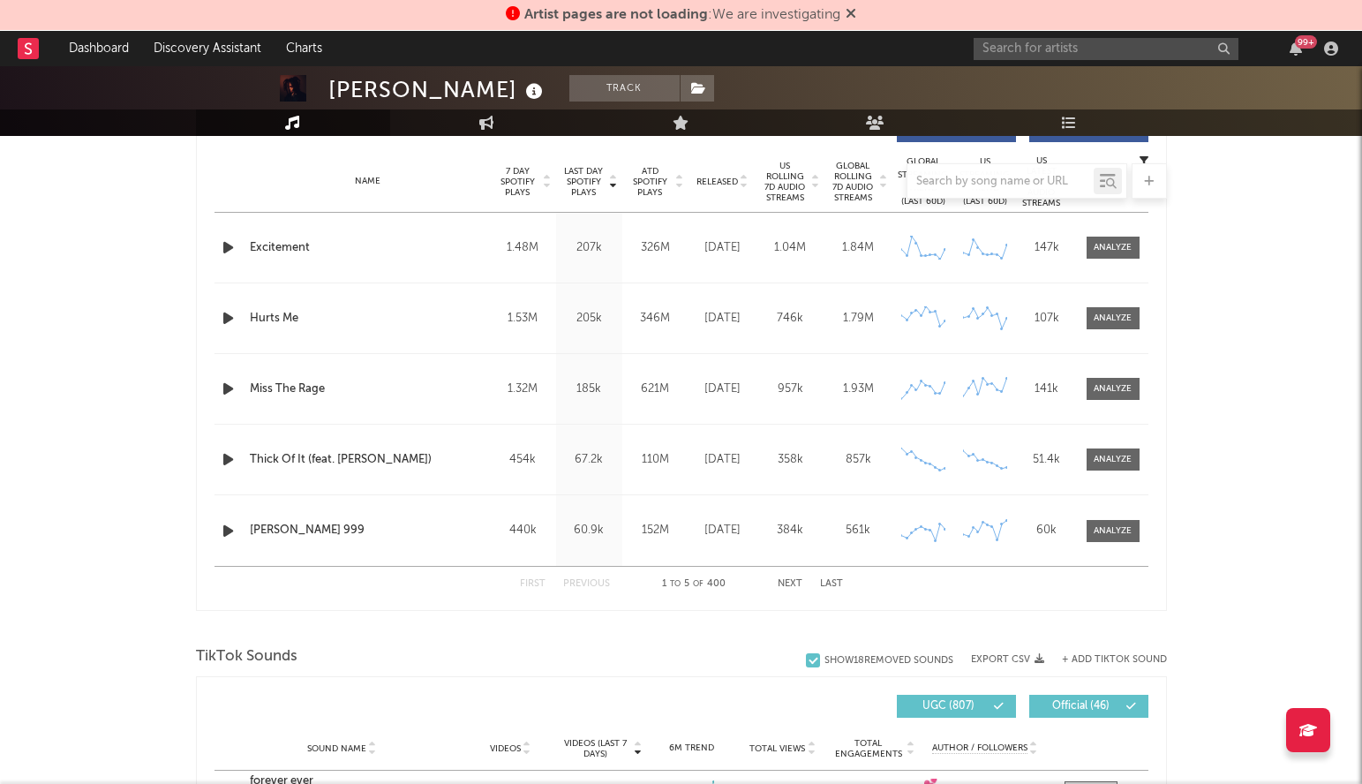
scroll to position [703, 0]
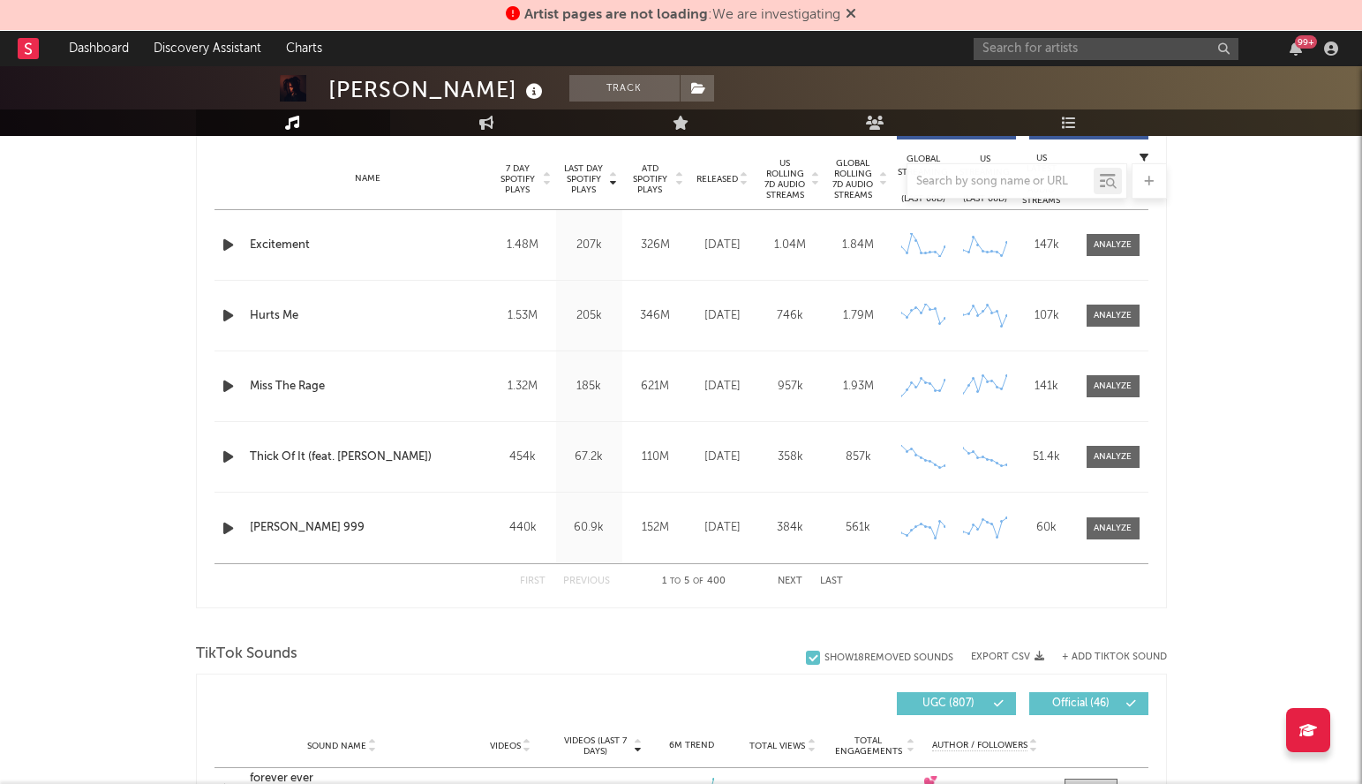
click at [722, 580] on div "1 to 5 of 400" at bounding box center [693, 581] width 97 height 21
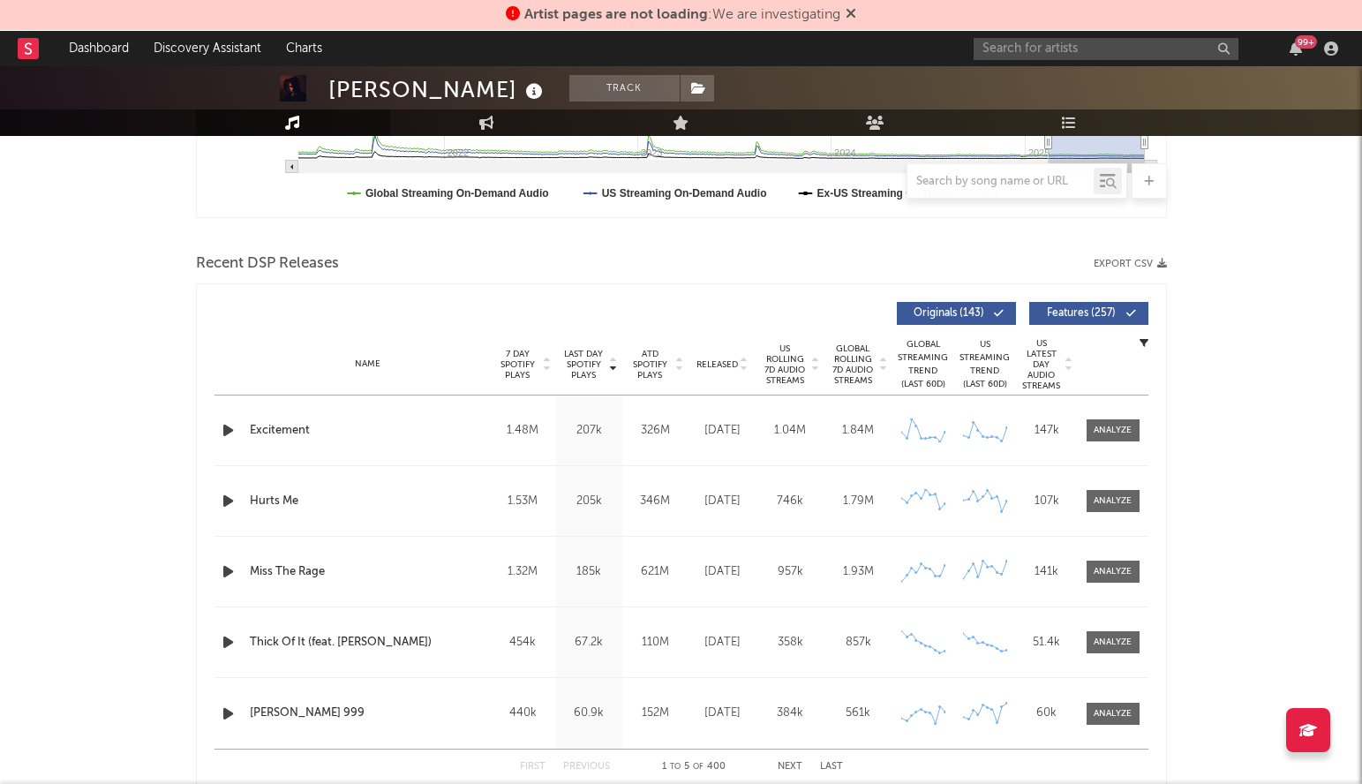
scroll to position [516, 0]
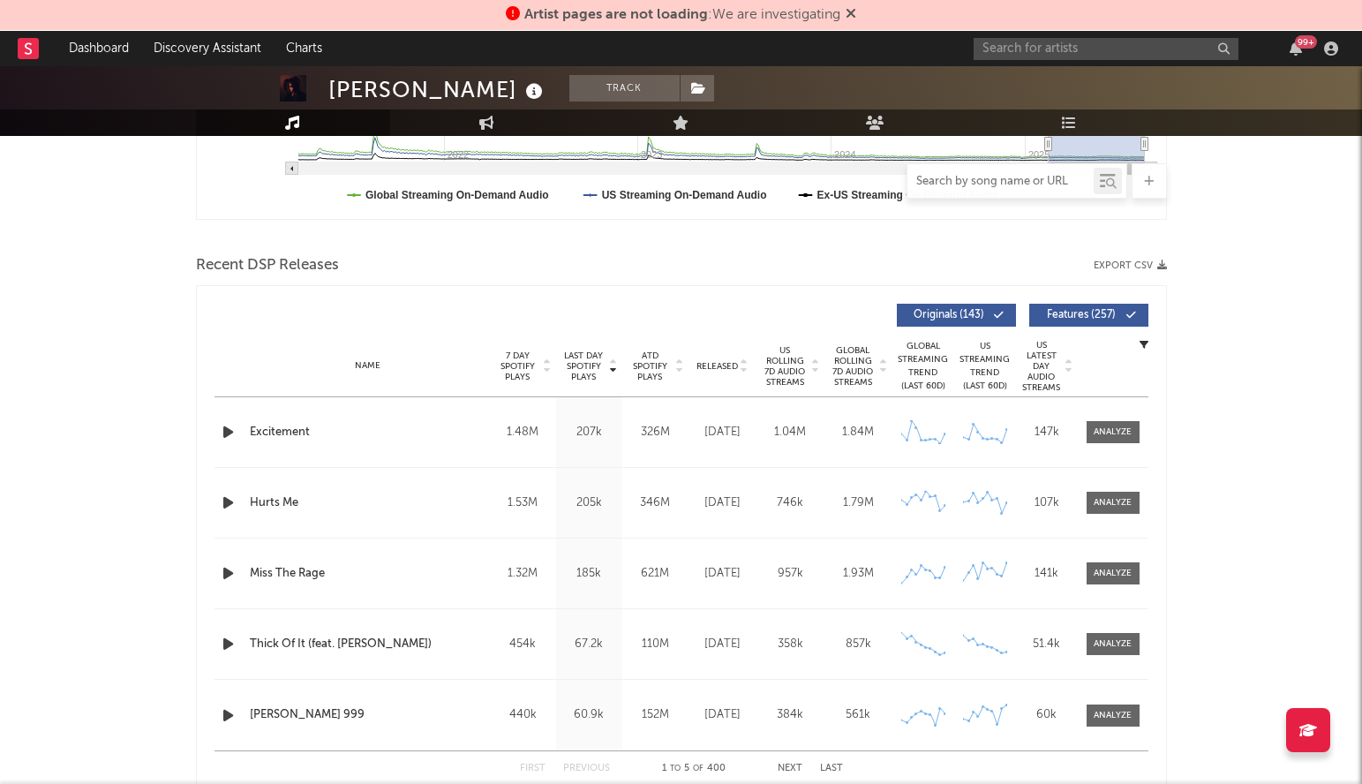
click at [976, 185] on input "text" at bounding box center [1001, 182] width 186 height 14
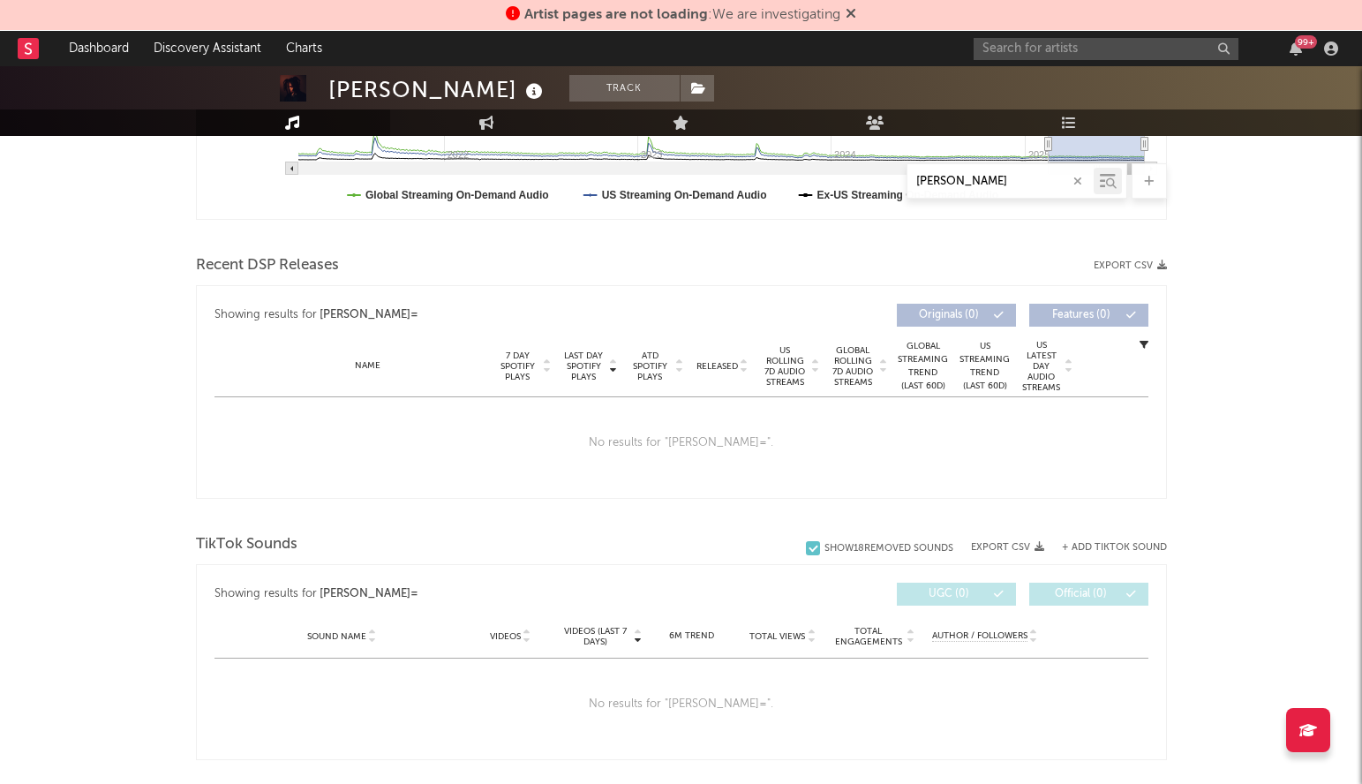
type input "fore"
select select "1w"
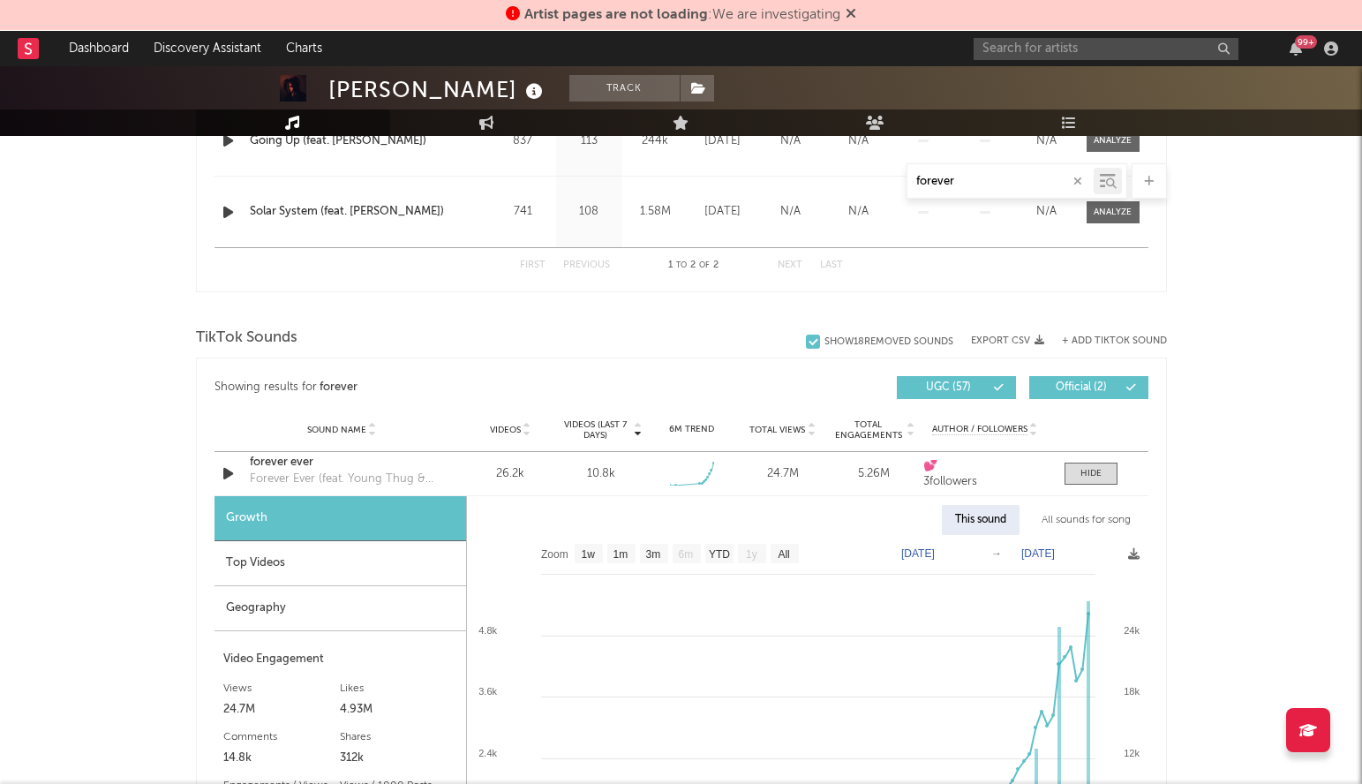
scroll to position [786, 0]
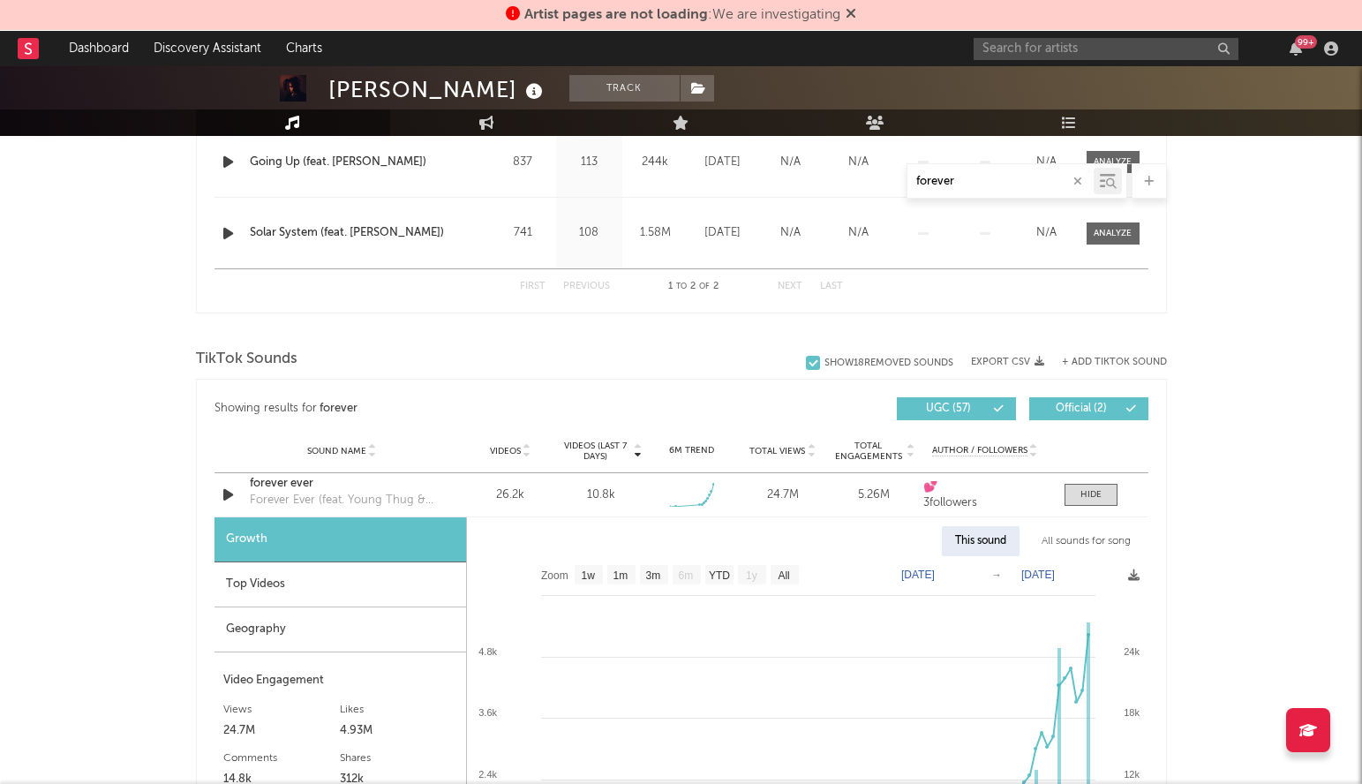
click at [1268, 498] on div "Trippie Redd Track United States | Hip-Hop/Rap Edit Track Benchmark Summary 10,…" at bounding box center [681, 669] width 1362 height 2778
click at [1101, 496] on div at bounding box center [1091, 494] width 21 height 13
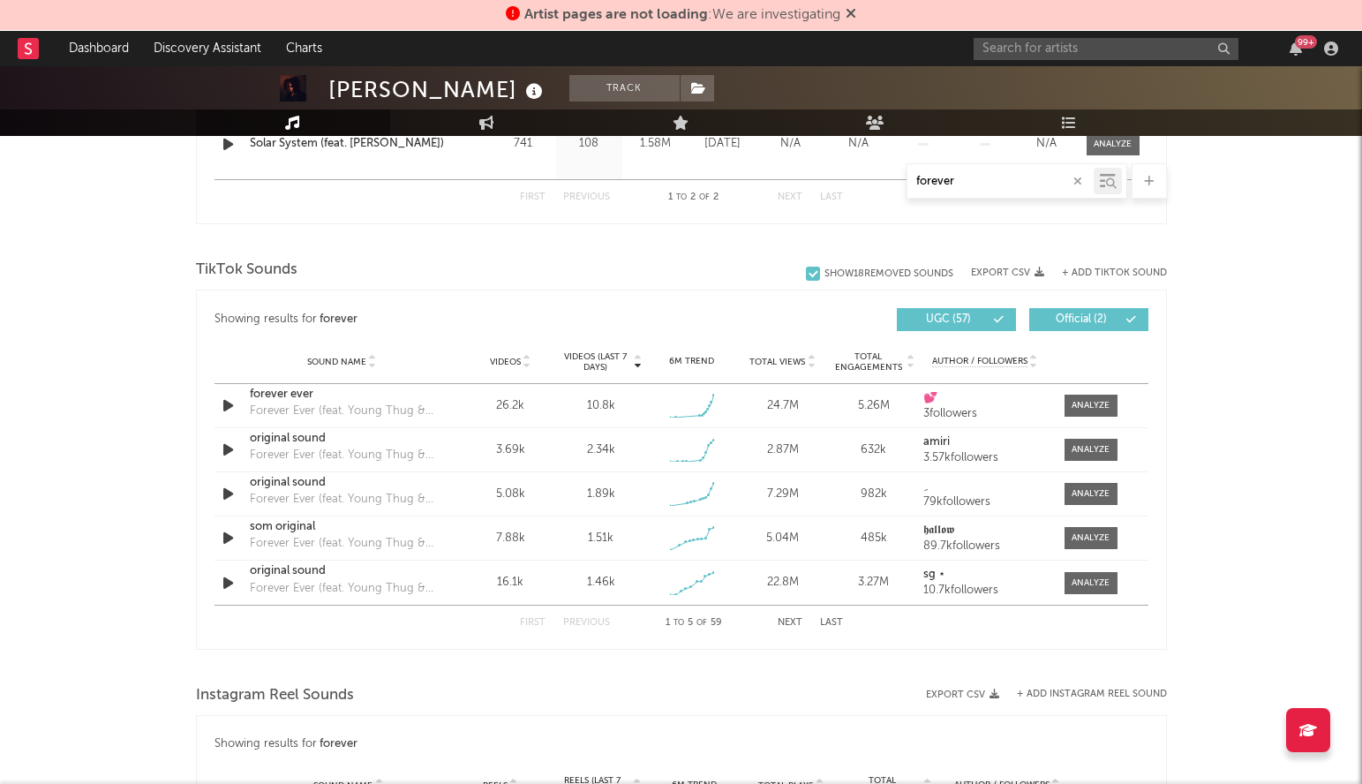
scroll to position [874, 0]
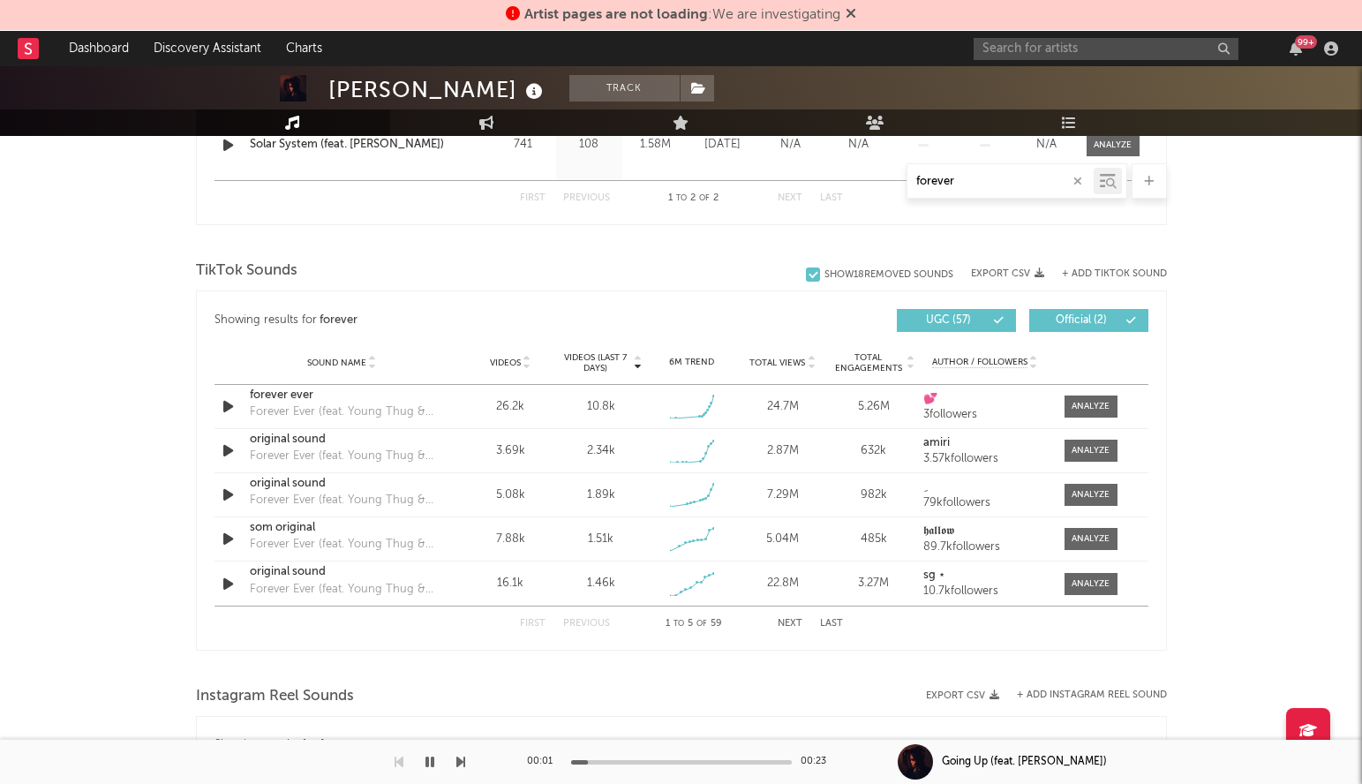
click at [427, 759] on icon "button" at bounding box center [430, 762] width 9 height 14
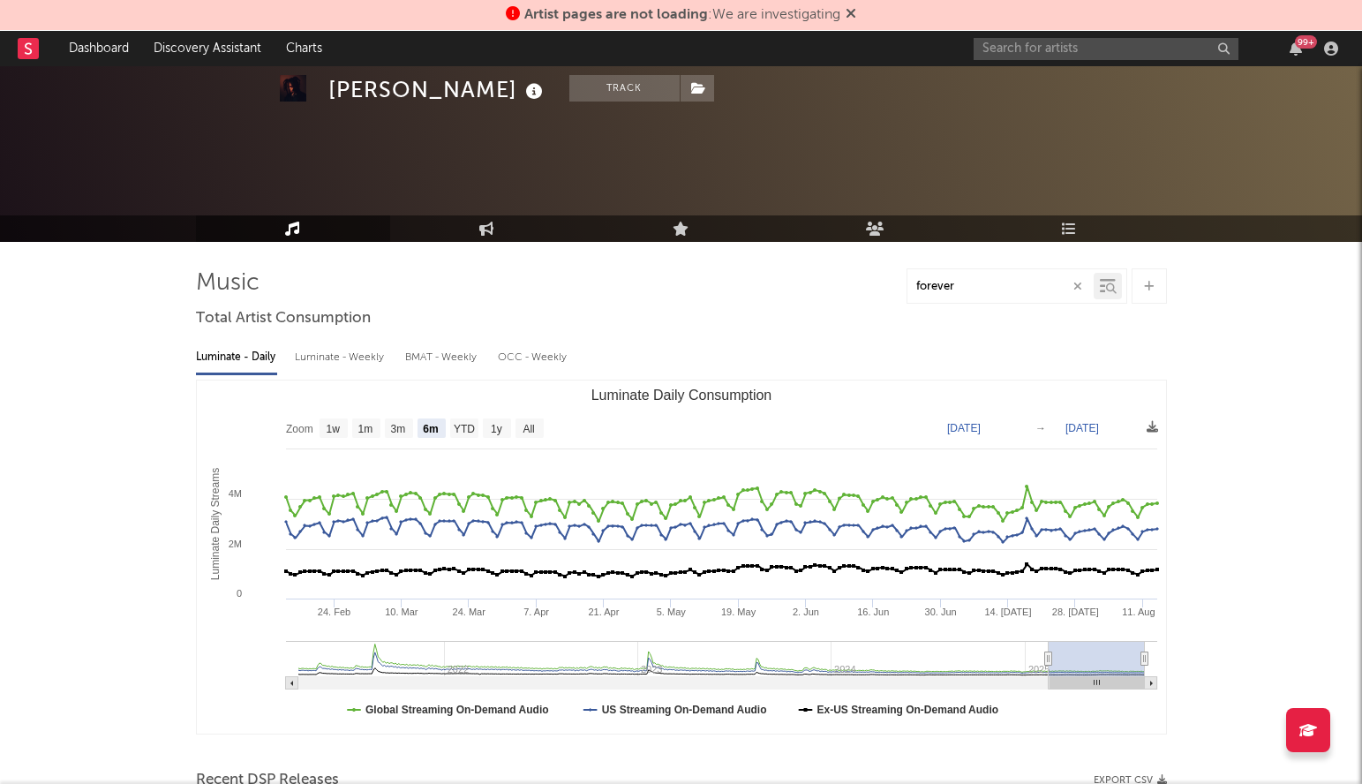
scroll to position [0, 0]
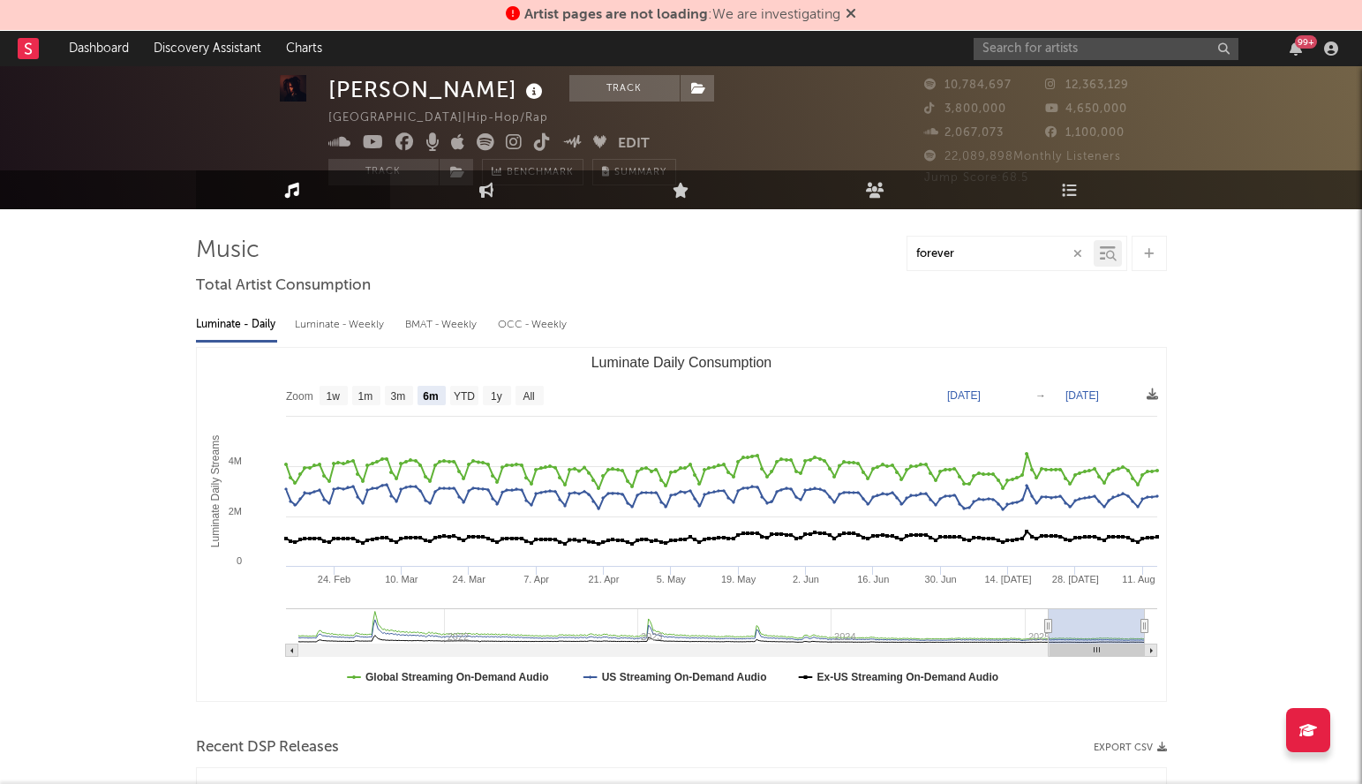
scroll to position [35, 0]
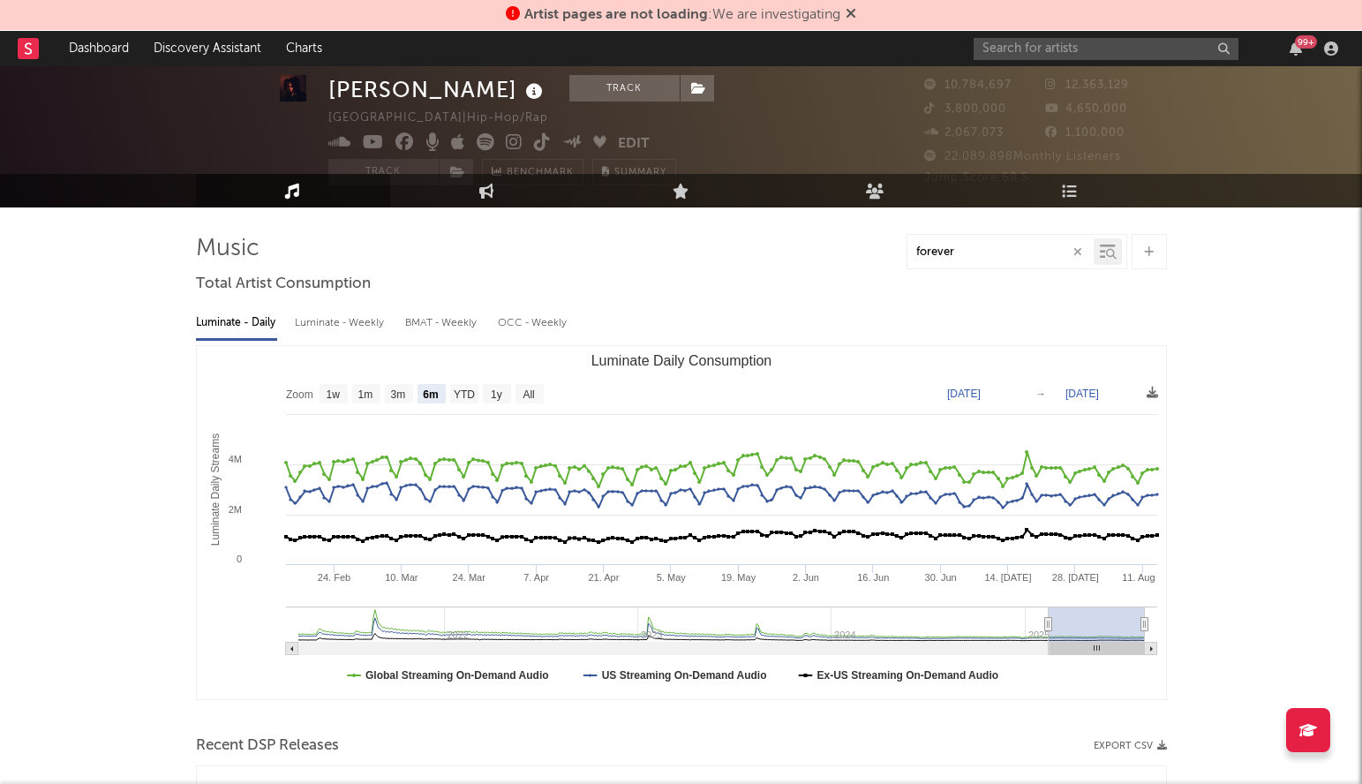
click at [971, 255] on input "forever" at bounding box center [1001, 252] width 186 height 14
type input "forever ever"
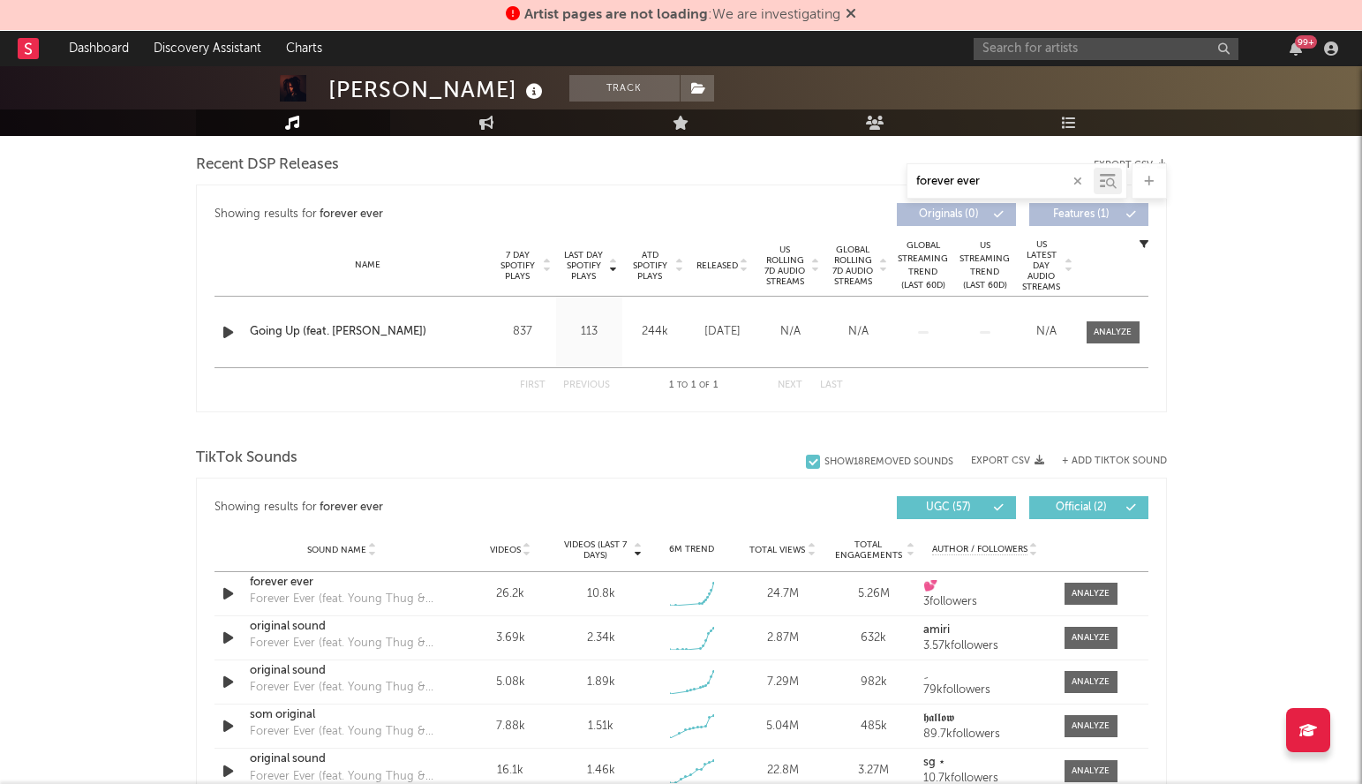
scroll to position [614, 0]
click at [1028, 178] on input "forever ever" at bounding box center [1001, 182] width 186 height 14
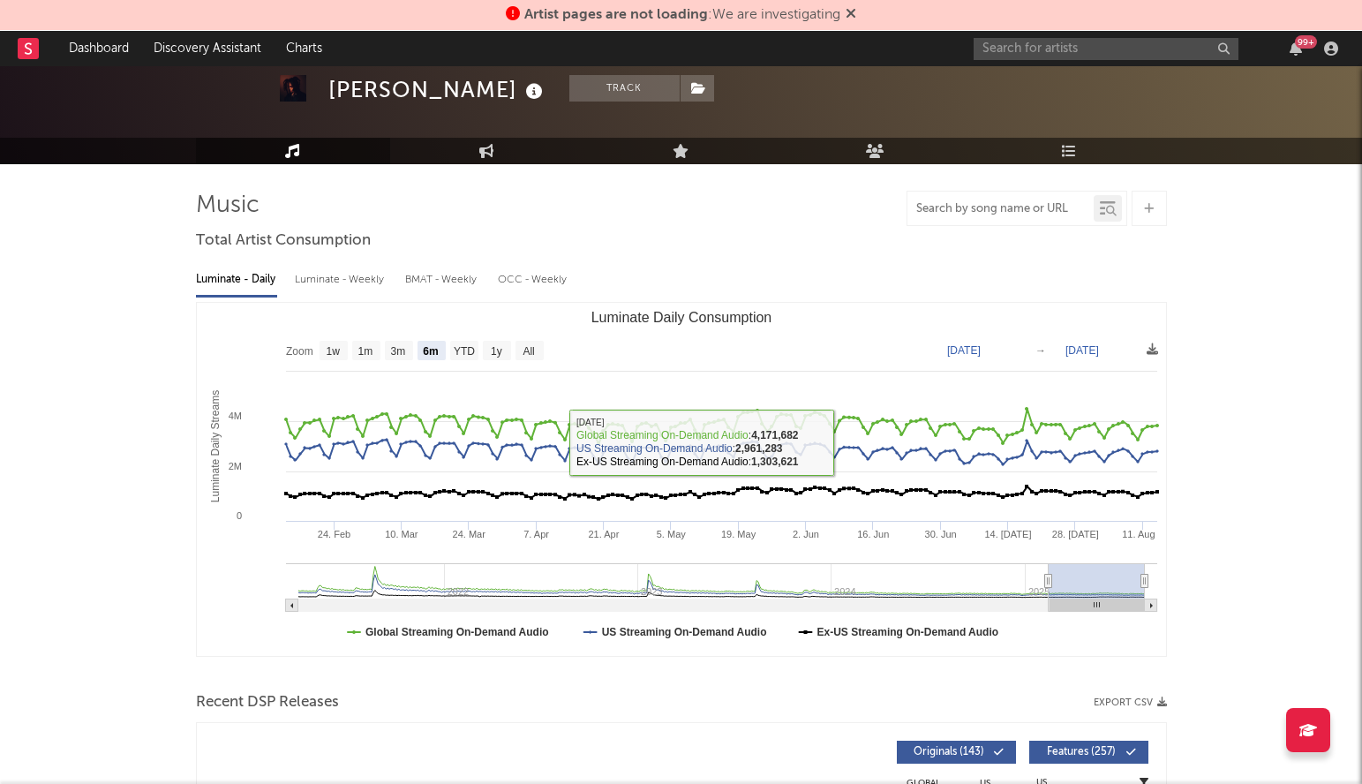
scroll to position [0, 0]
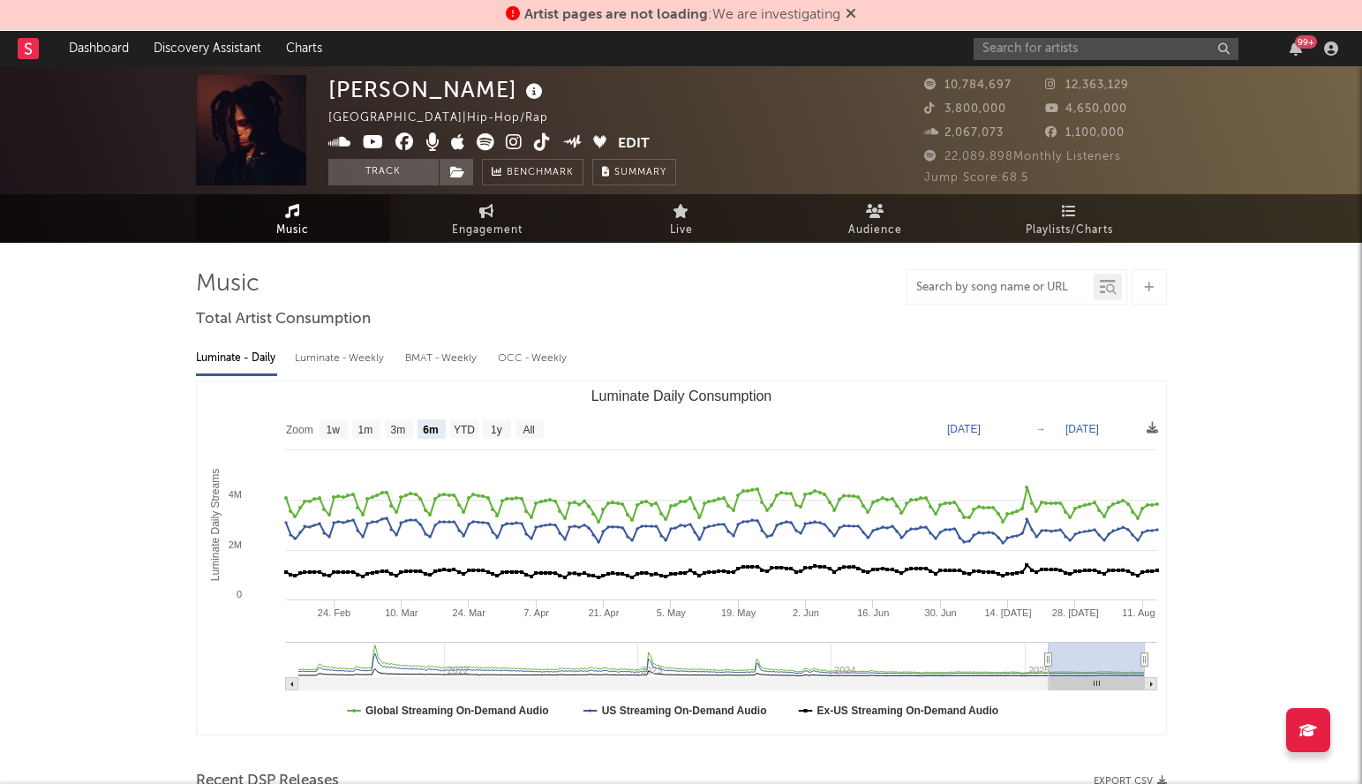
click at [1106, 282] on icon at bounding box center [1108, 287] width 16 height 18
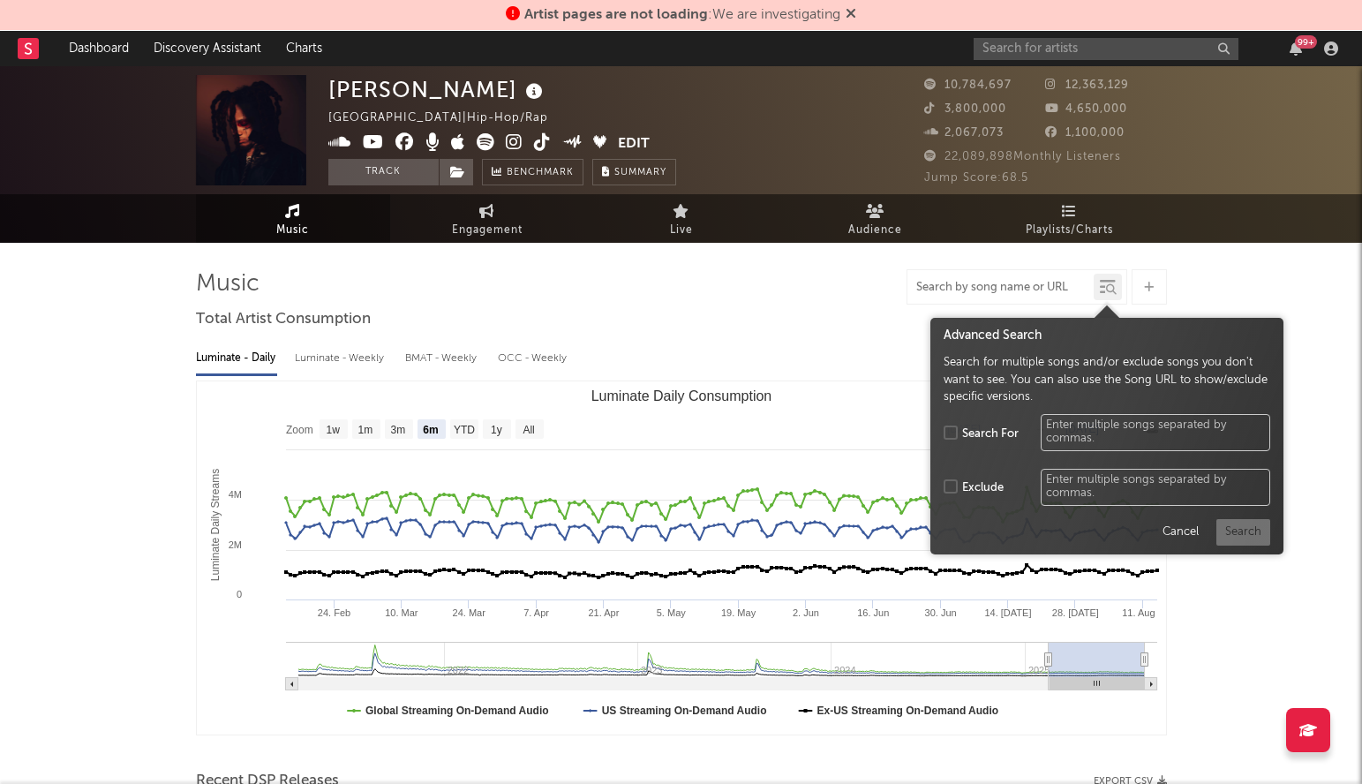
click at [1106, 282] on icon at bounding box center [1108, 287] width 16 height 18
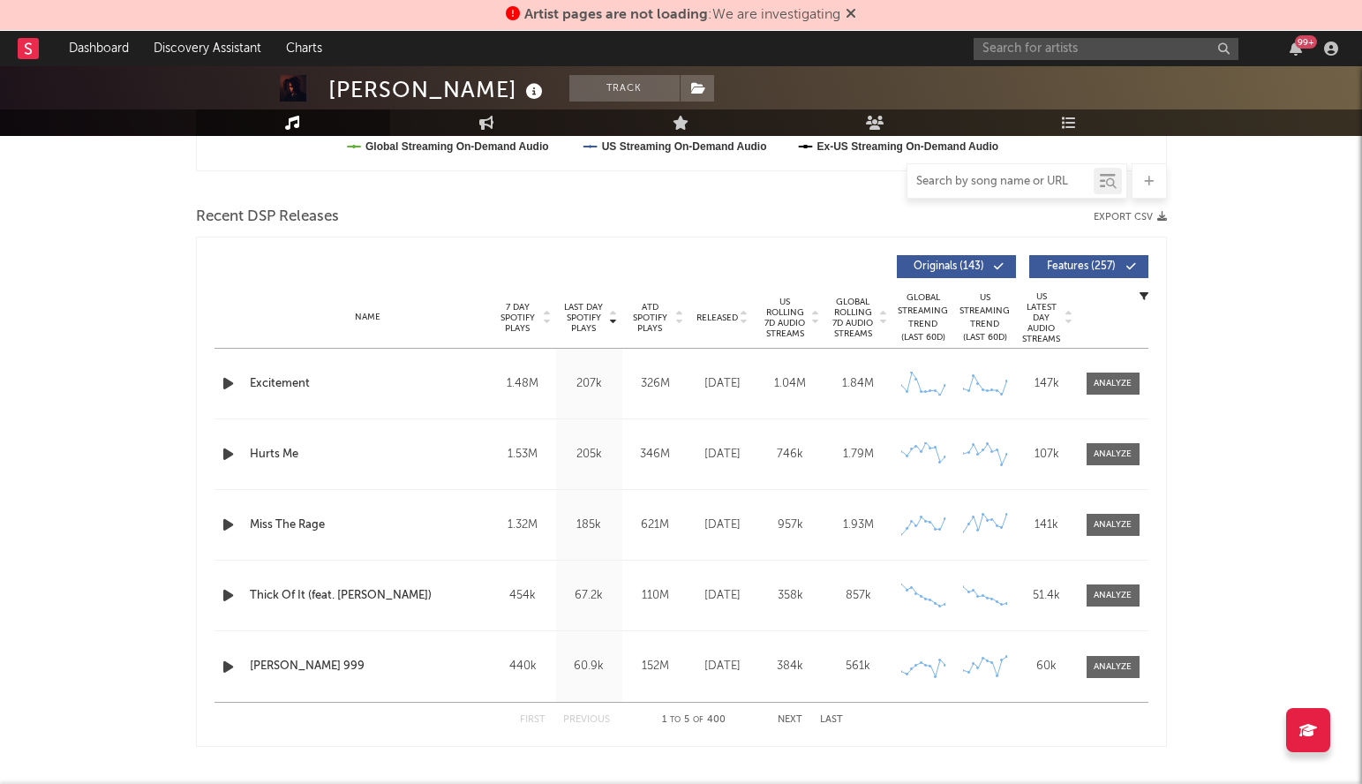
scroll to position [674, 0]
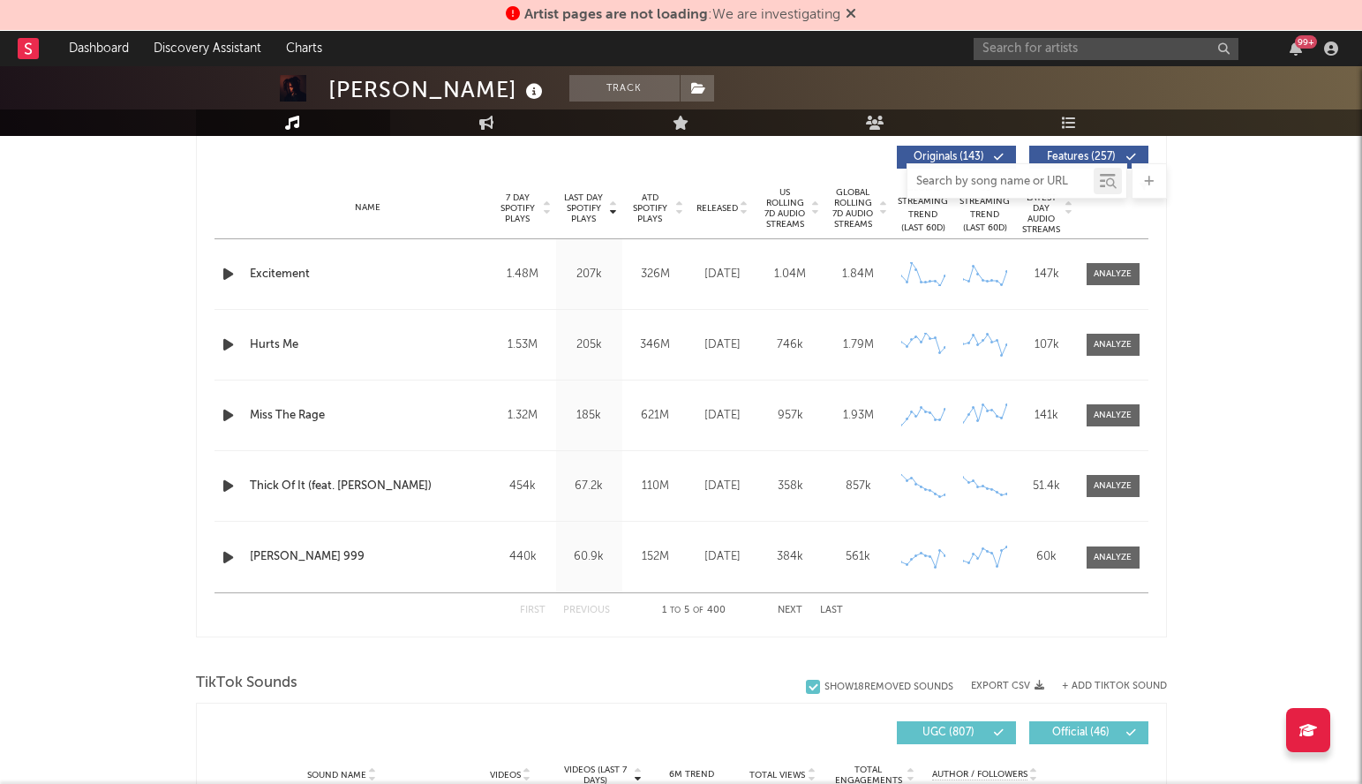
click at [785, 609] on button "Next" at bounding box center [790, 611] width 25 height 10
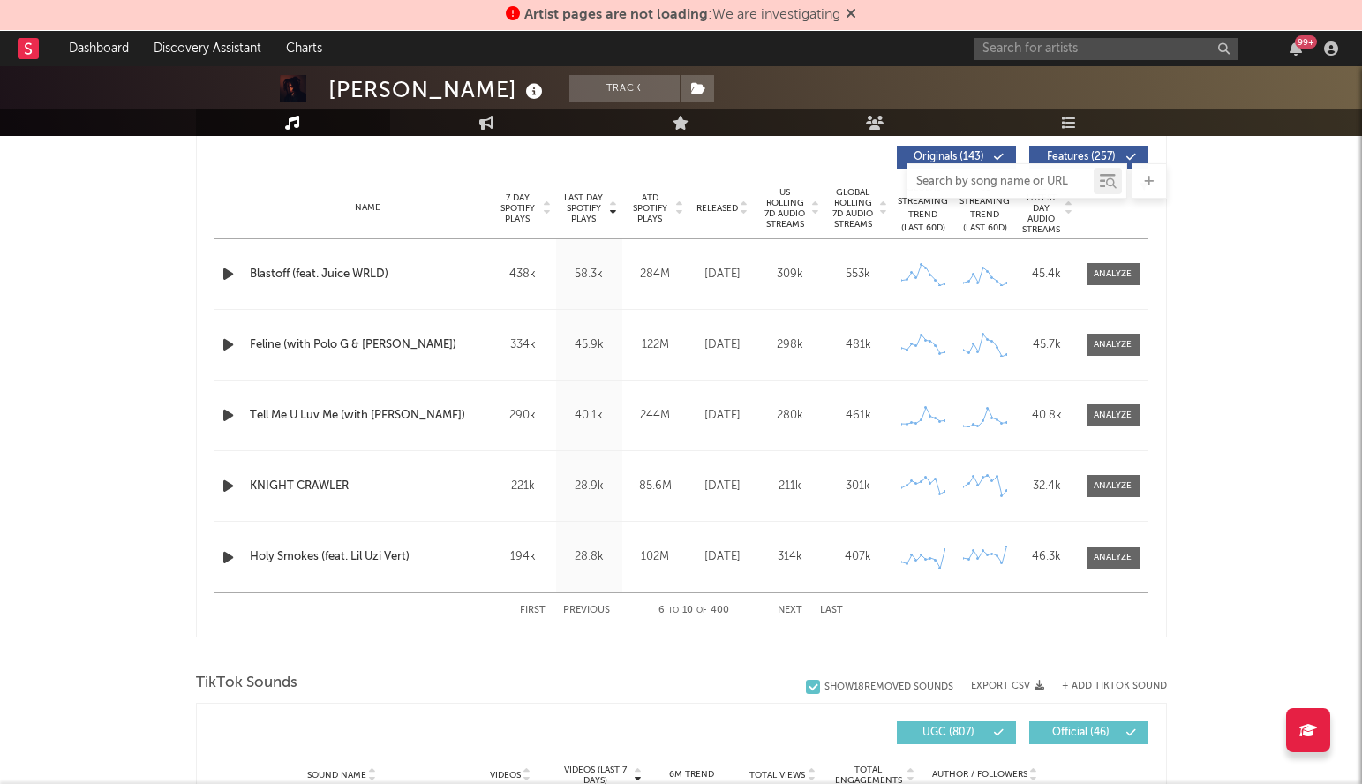
click at [785, 609] on button "Next" at bounding box center [790, 611] width 25 height 10
click at [588, 607] on button "Previous" at bounding box center [586, 611] width 47 height 10
